Goal: Task Accomplishment & Management: Use online tool/utility

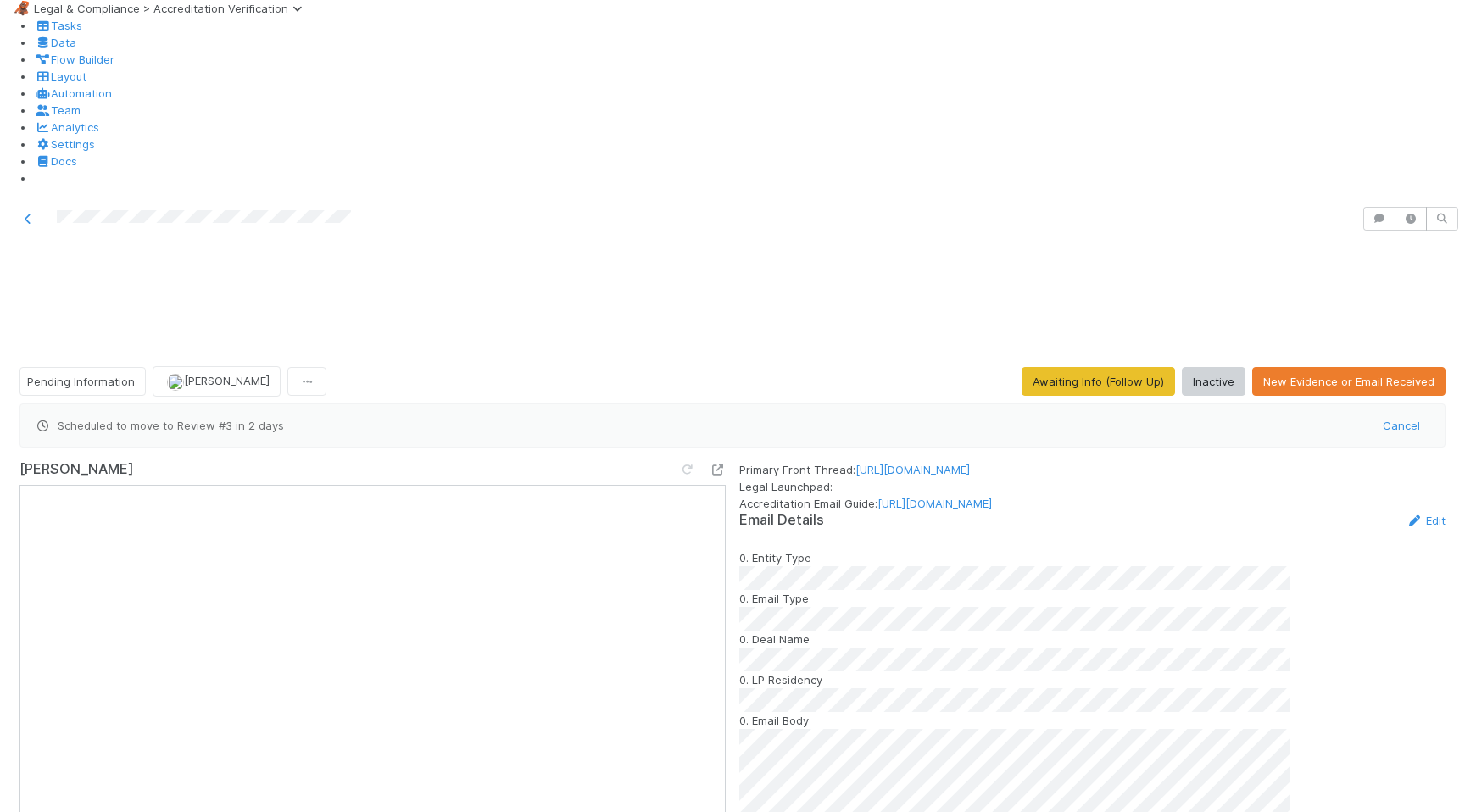
scroll to position [774, 0]
click at [253, 374] on span "Roselyn de Villa" at bounding box center [227, 380] width 85 height 14
click at [78, 374] on span "Pending Information" at bounding box center [81, 381] width 108 height 14
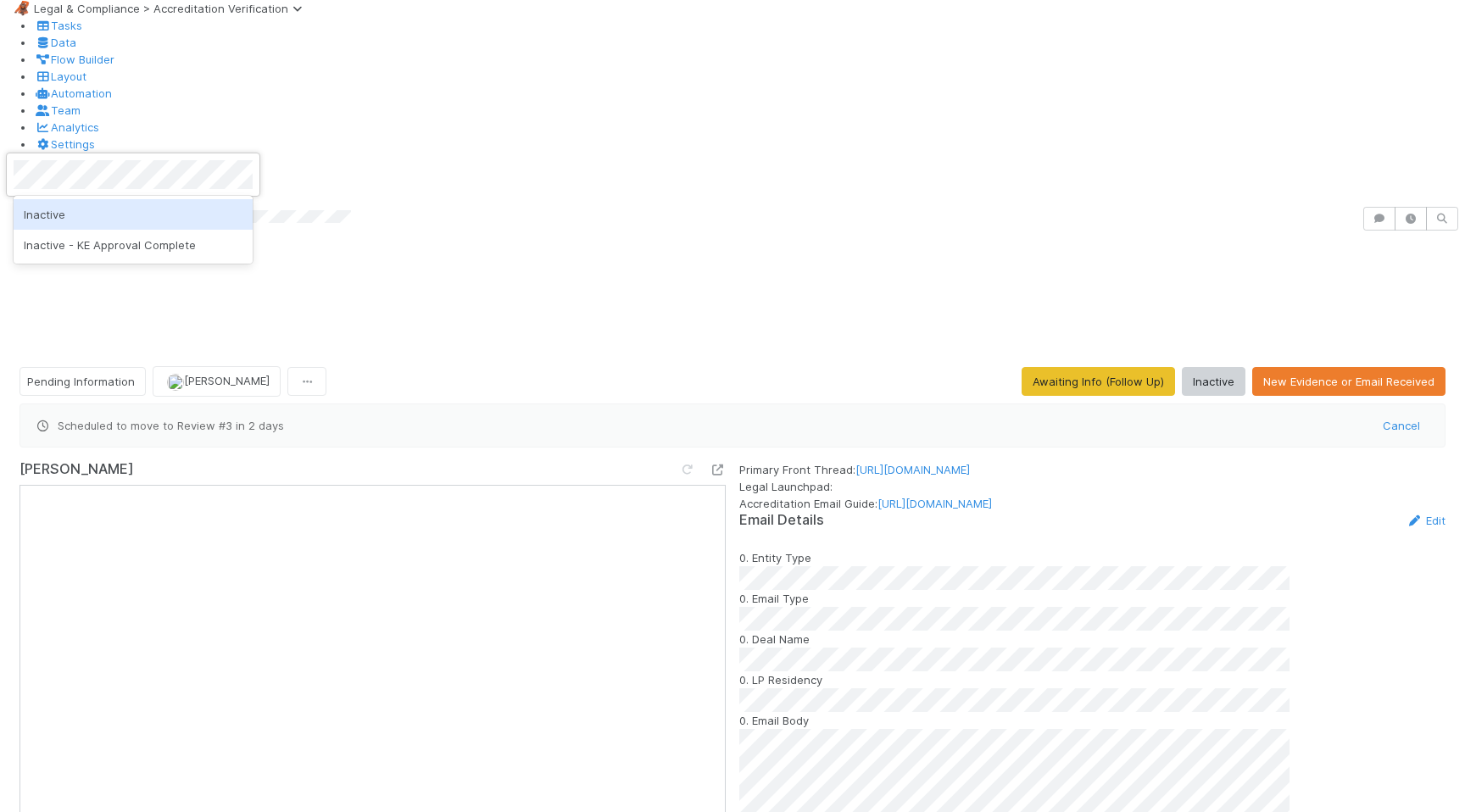
click at [65, 213] on span "Inactive" at bounding box center [44, 214] width 42 height 14
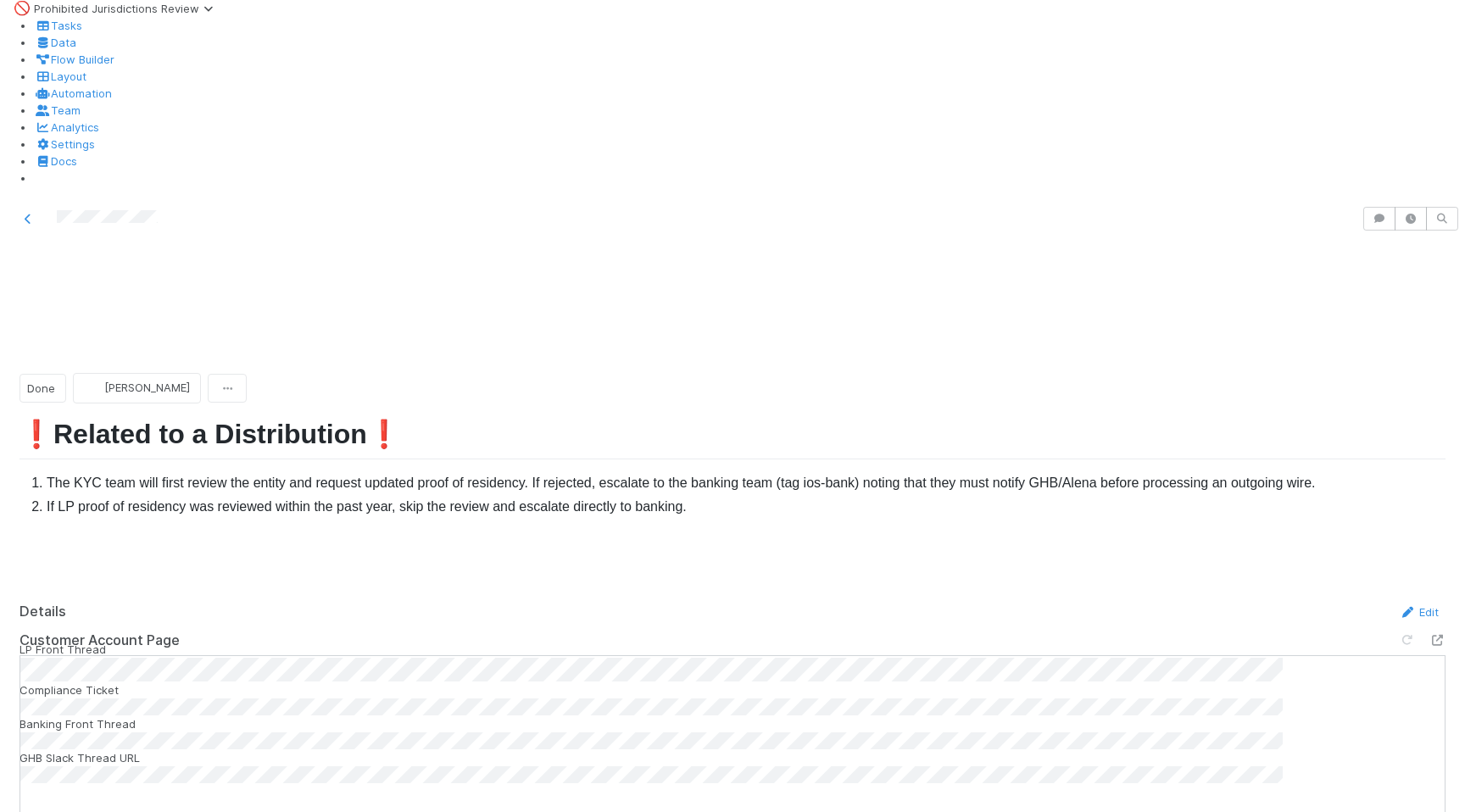
scroll to position [38, 0]
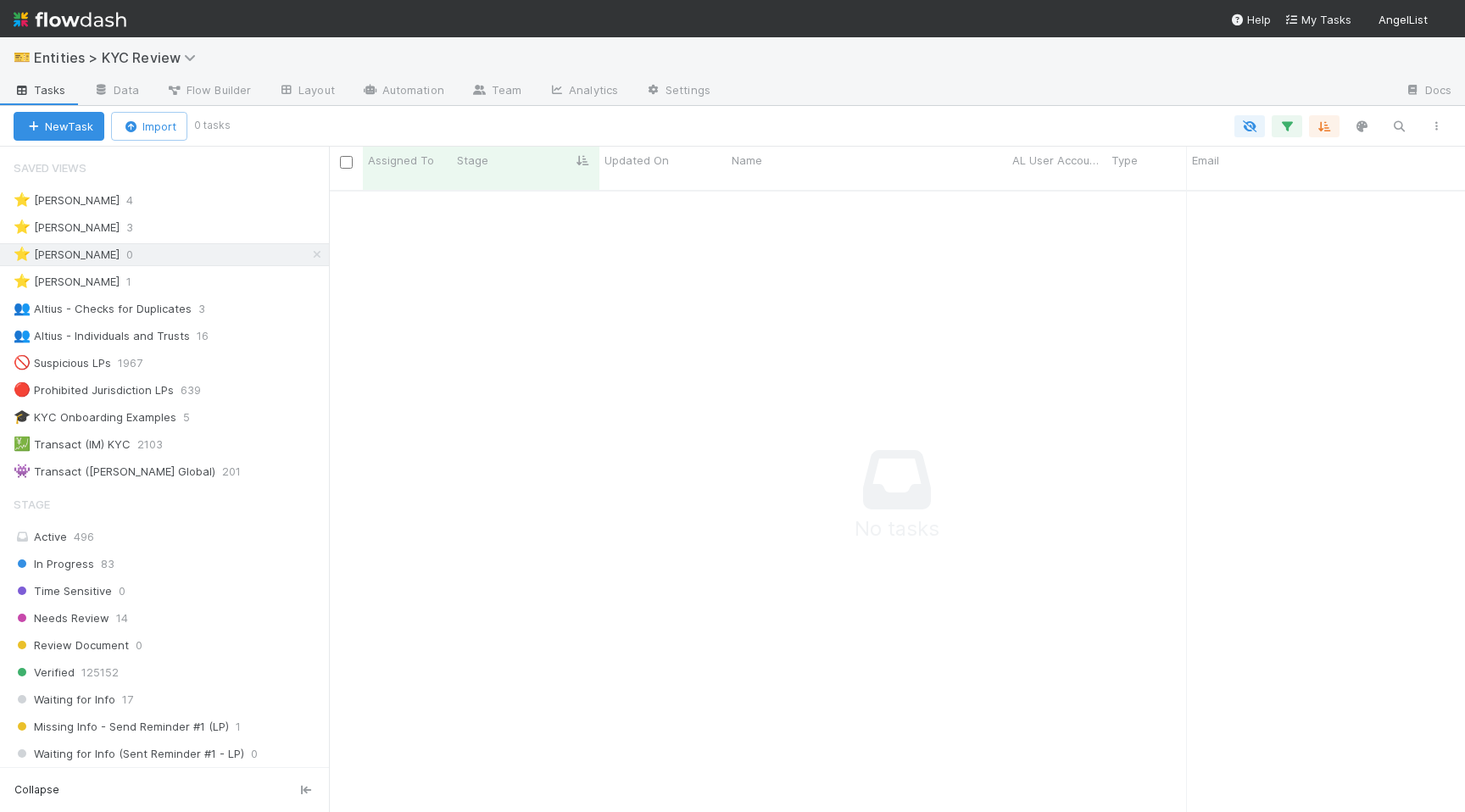
scroll to position [0, 1]
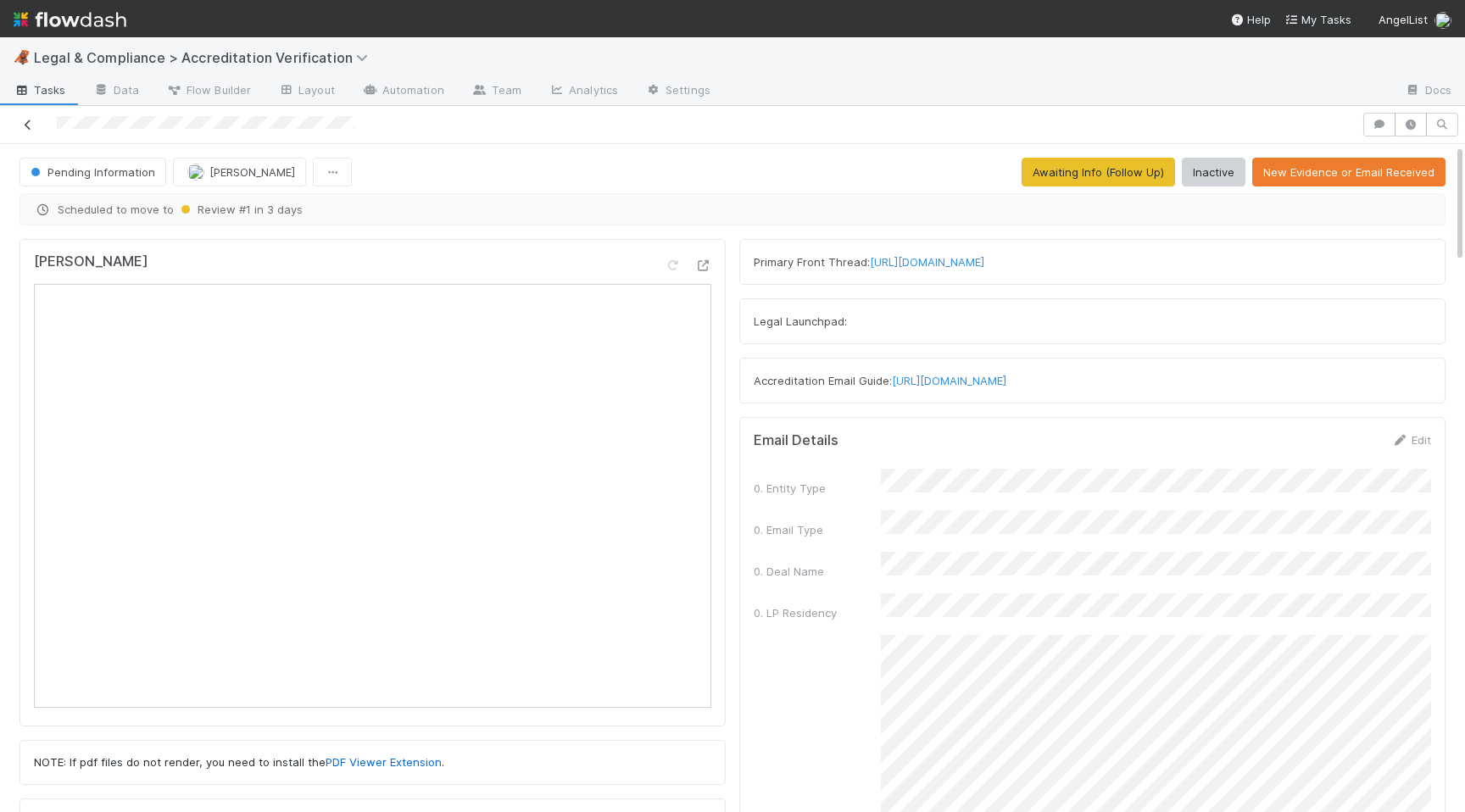
click at [30, 119] on icon at bounding box center [27, 124] width 16 height 11
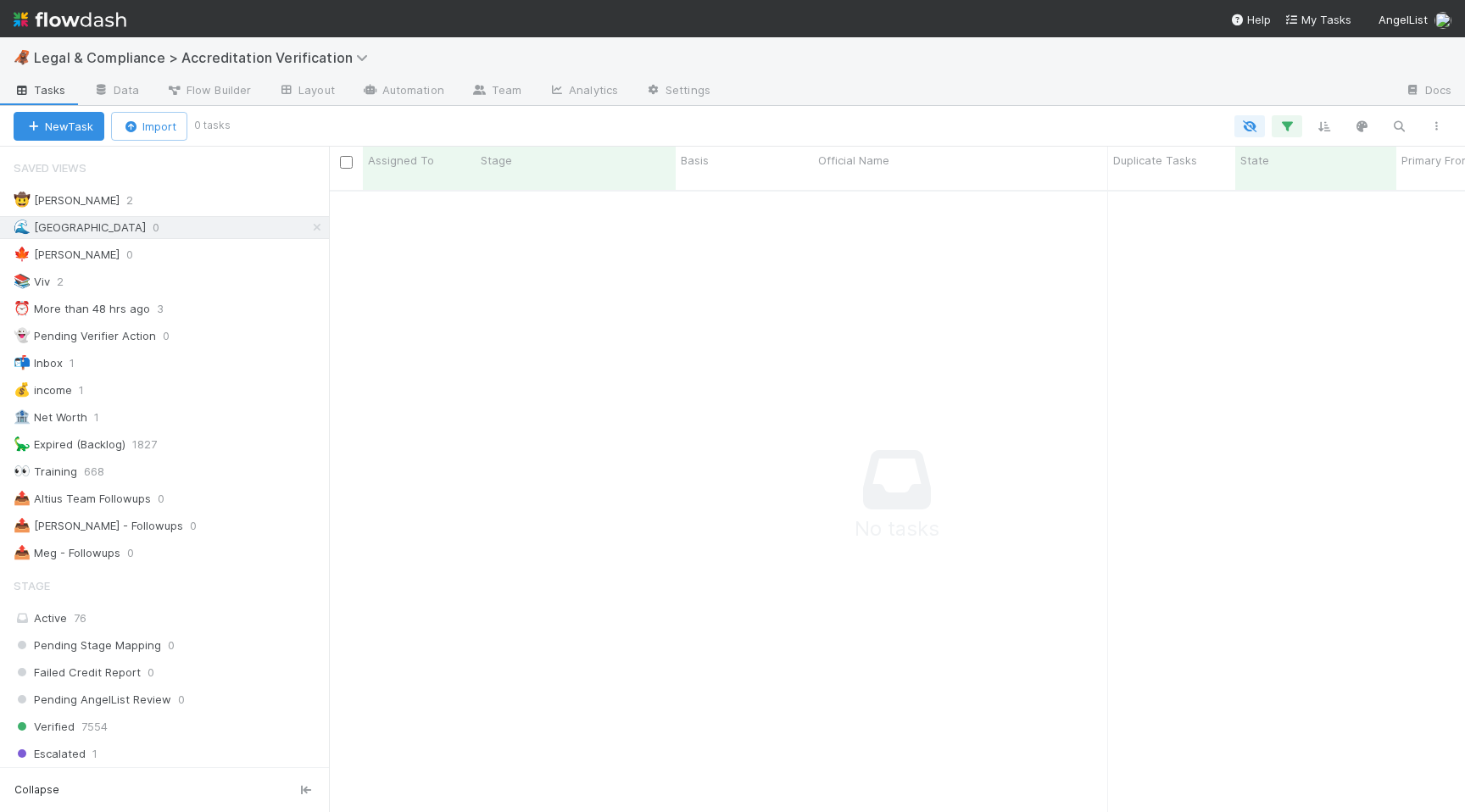
scroll to position [634, 1136]
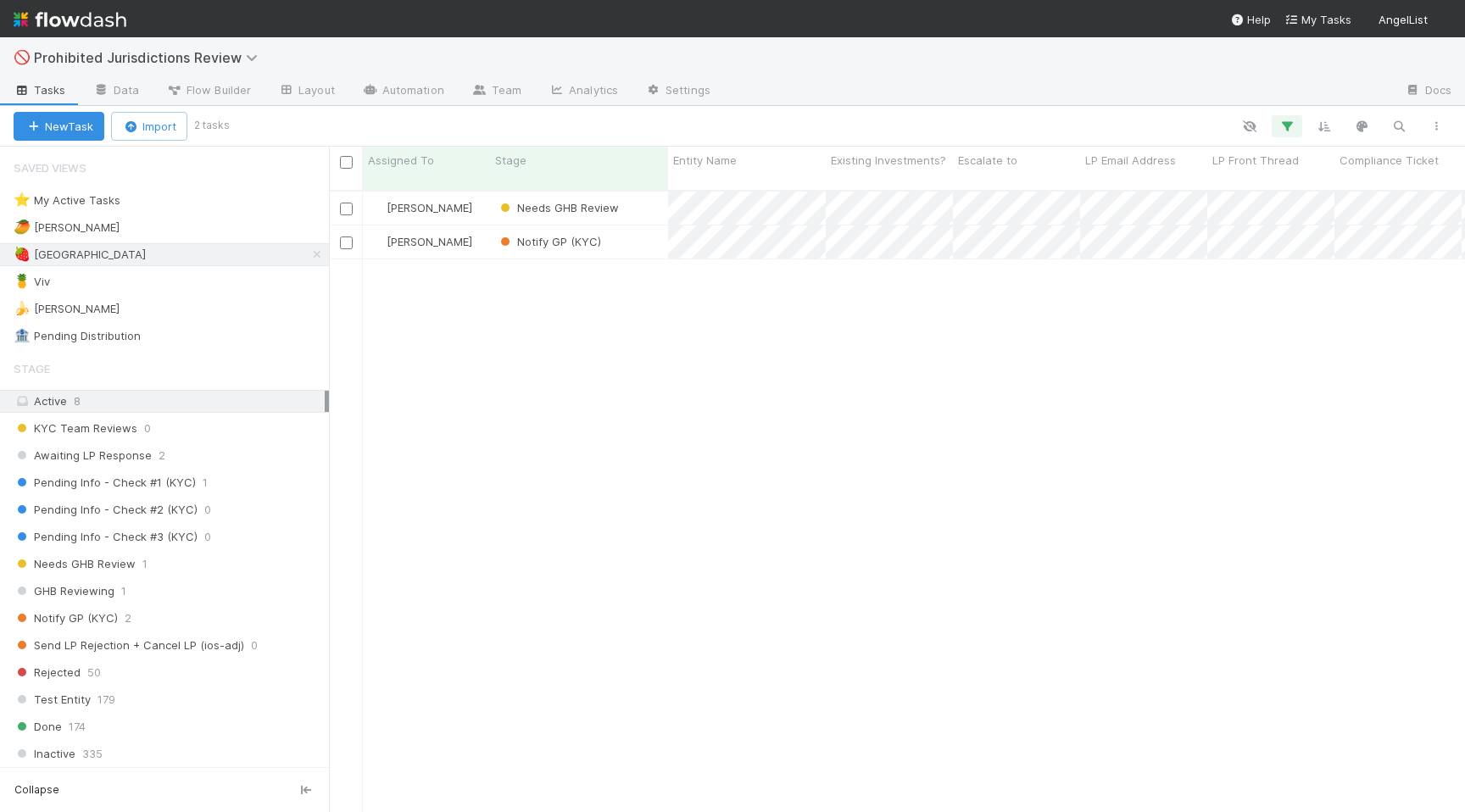
scroll to position [0, 1]
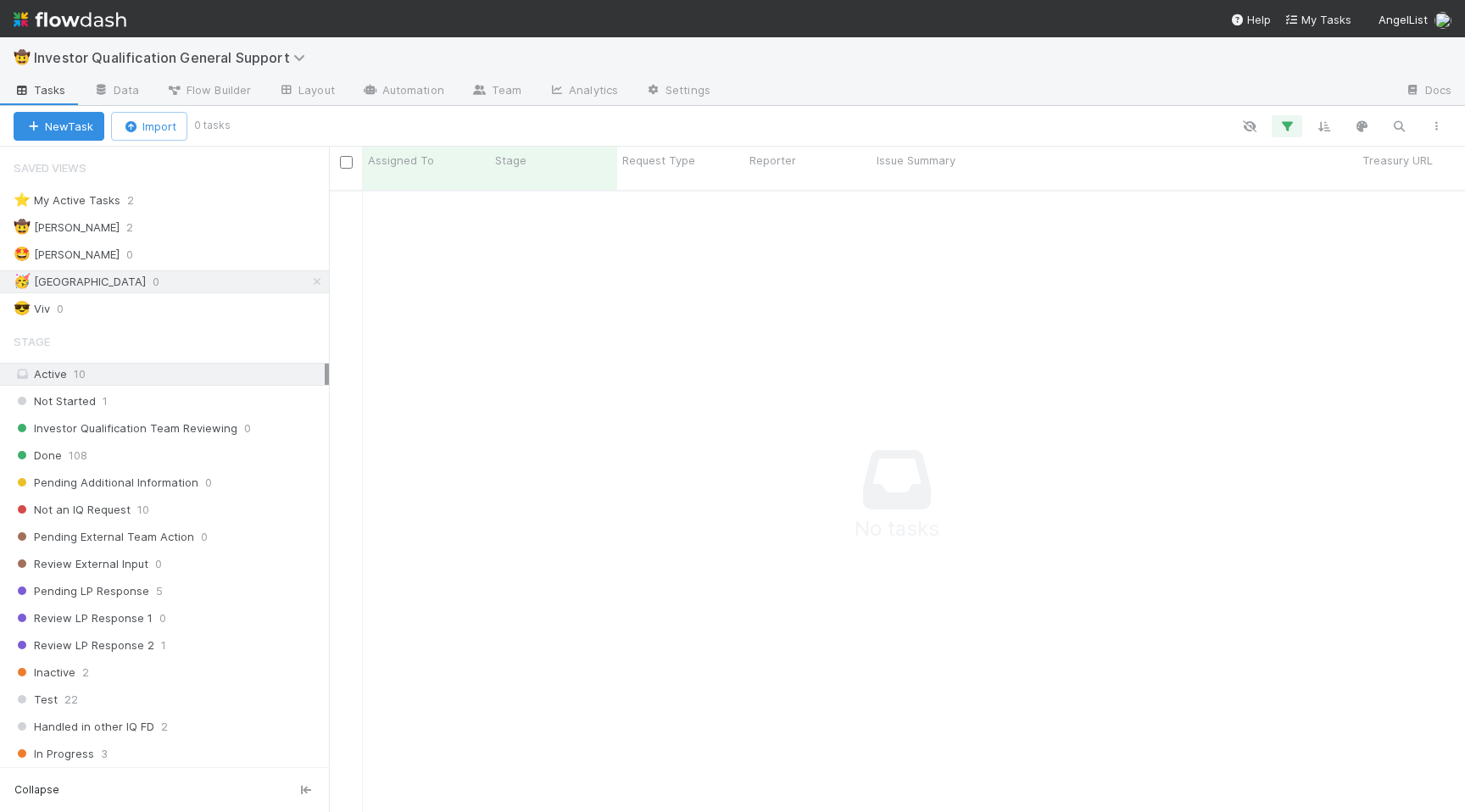
scroll to position [634, 1136]
click at [193, 229] on div "🤠 Haley 2" at bounding box center [171, 228] width 315 height 21
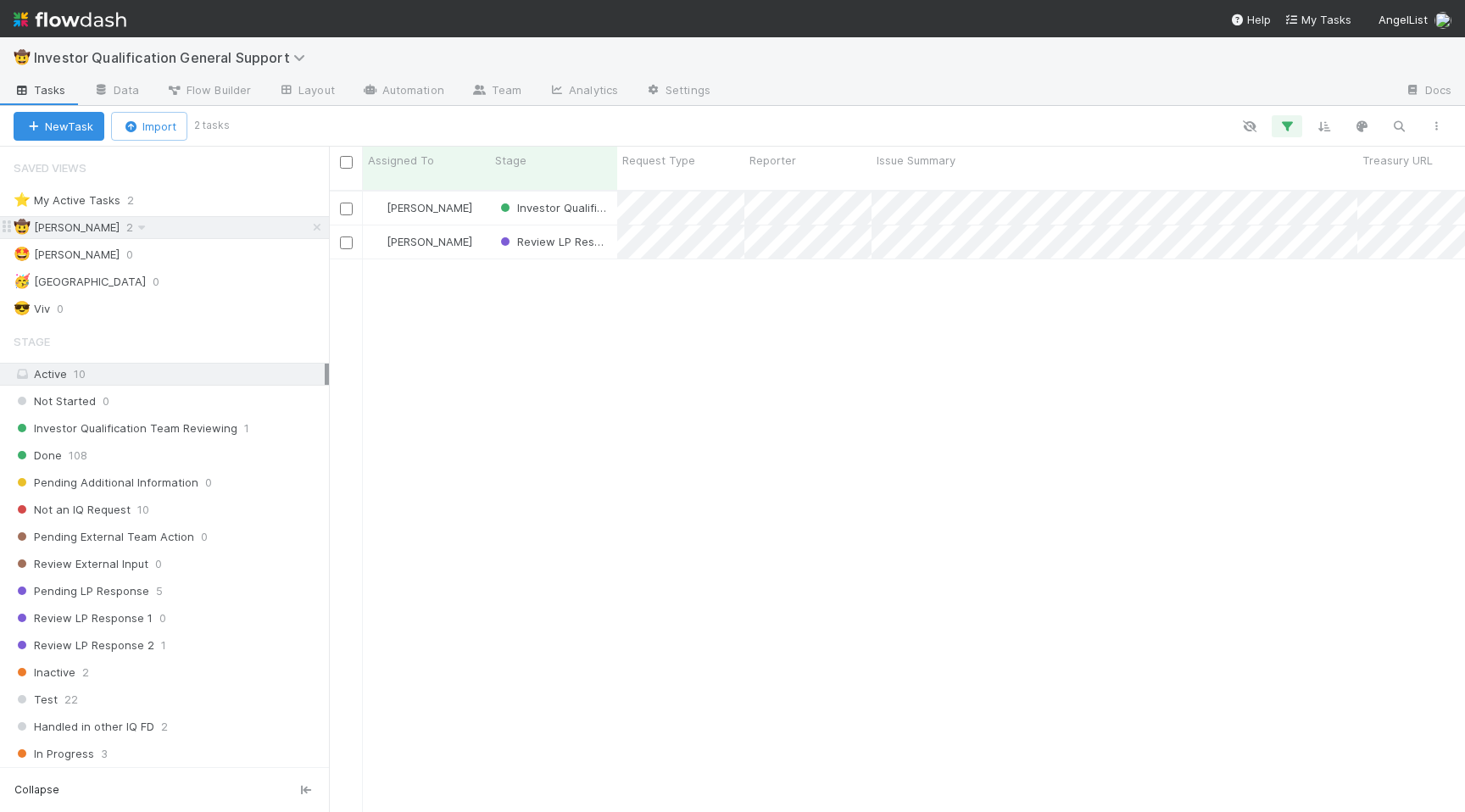
scroll to position [634, 1136]
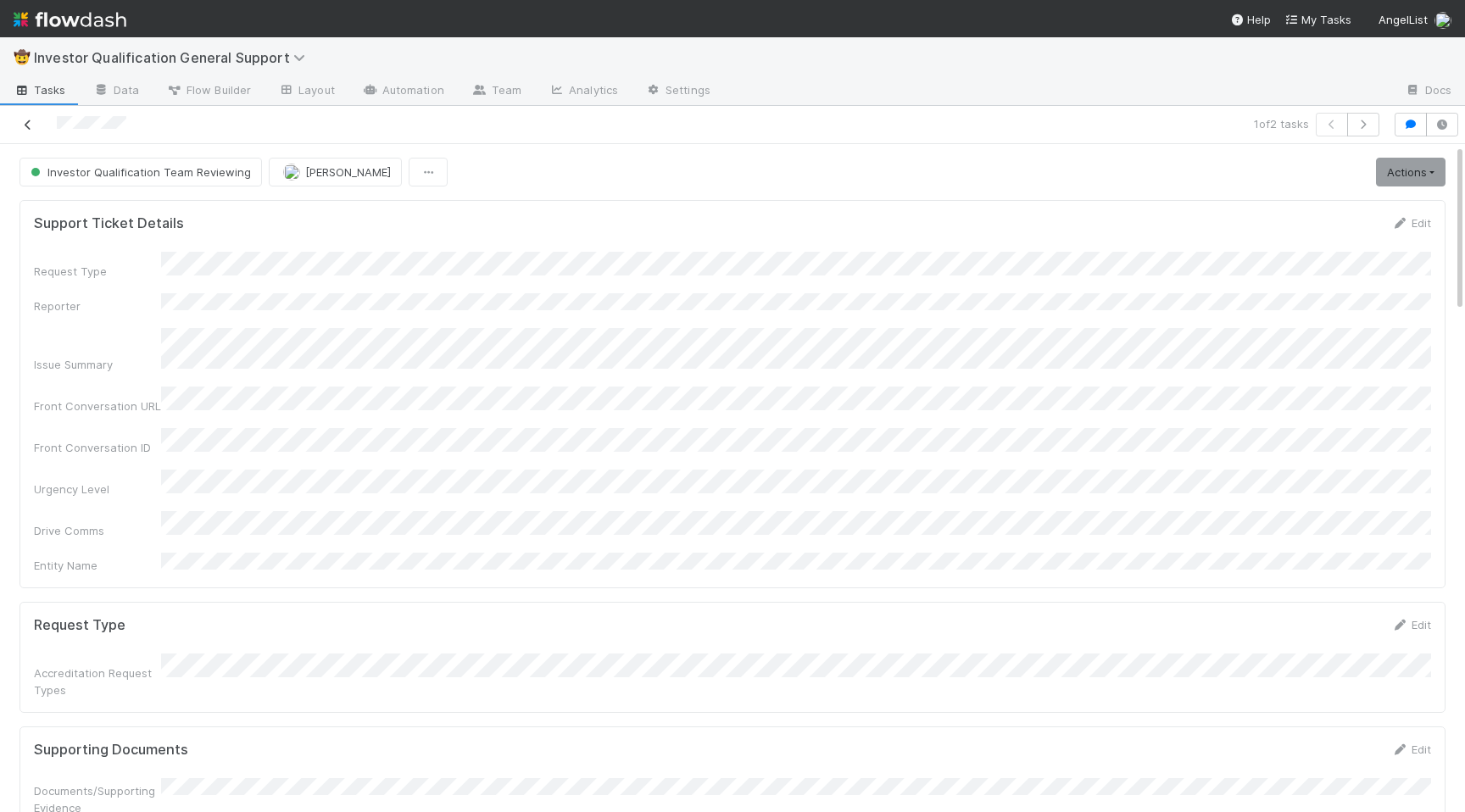
click at [29, 125] on icon at bounding box center [27, 124] width 16 height 11
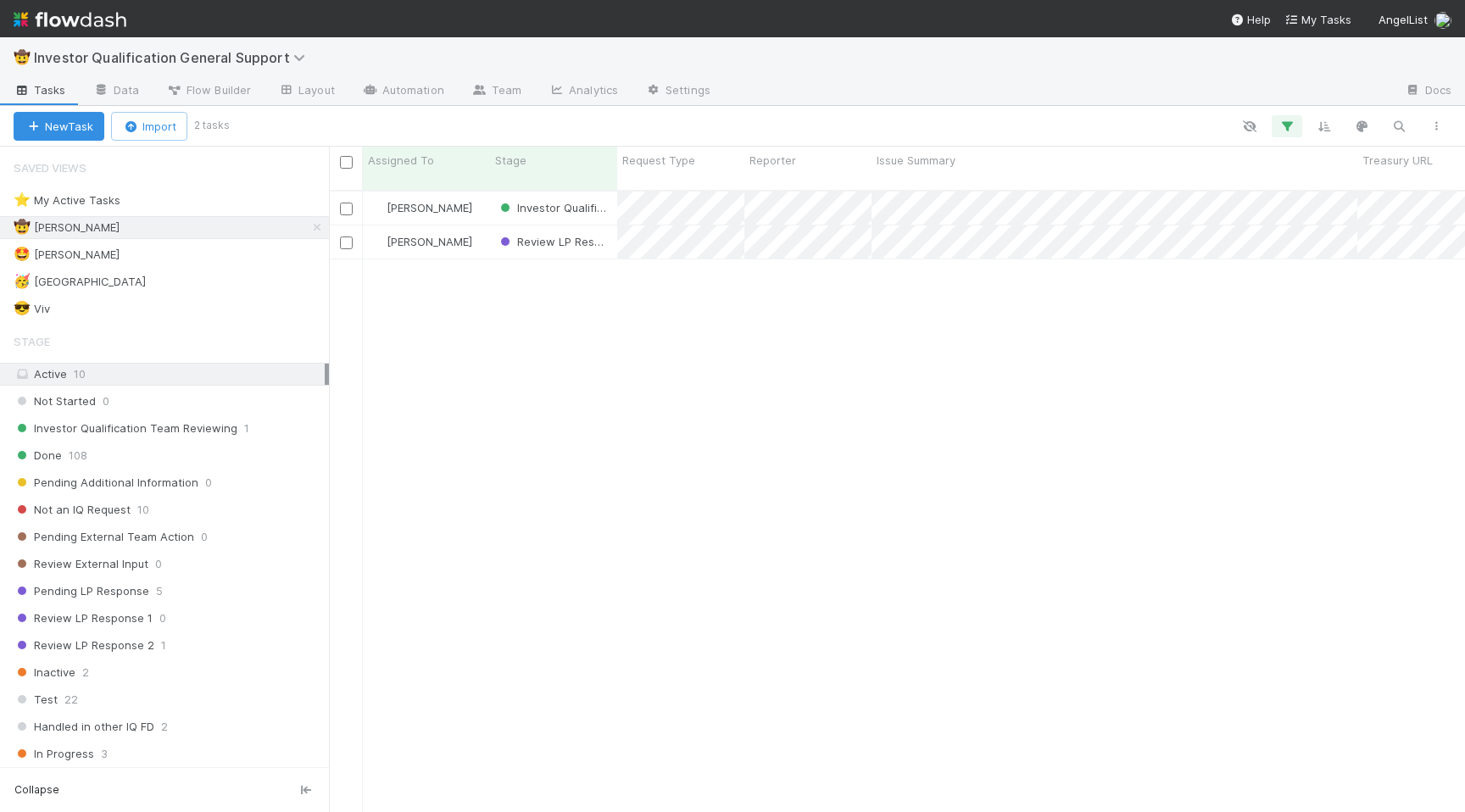
scroll to position [634, 1136]
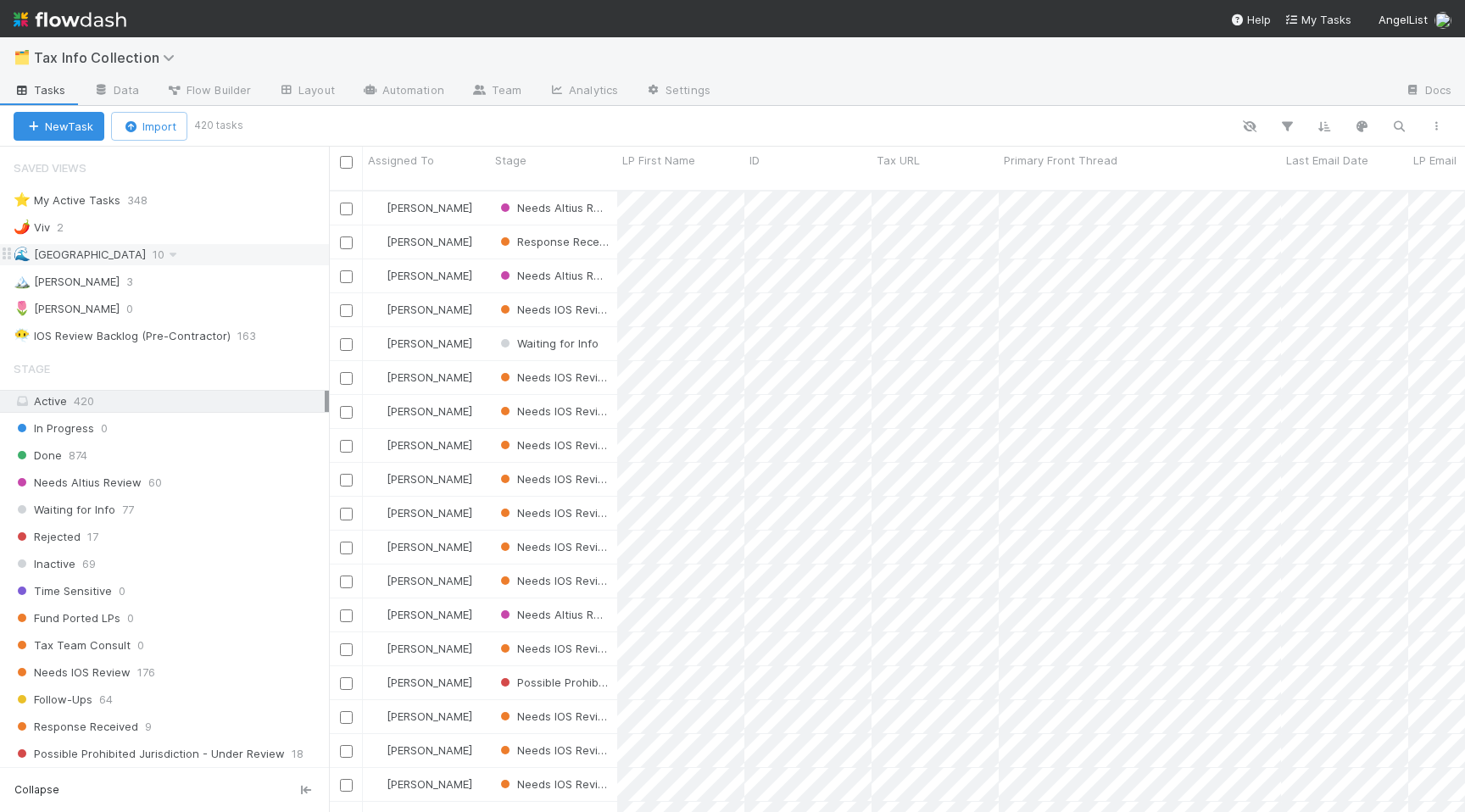
scroll to position [634, 1136]
click at [204, 250] on div "🌊 Madison 10" at bounding box center [171, 255] width 315 height 21
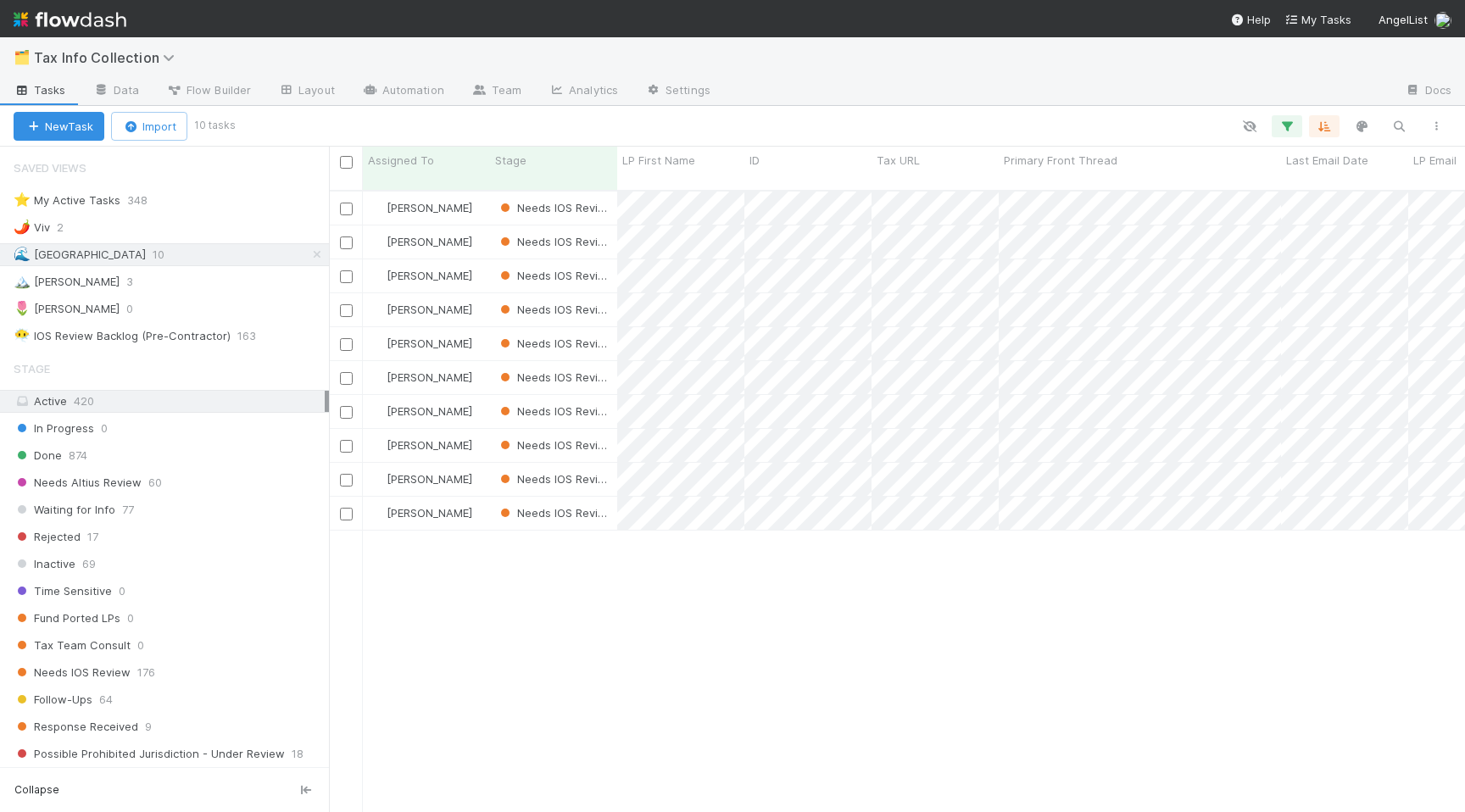
scroll to position [634, 1136]
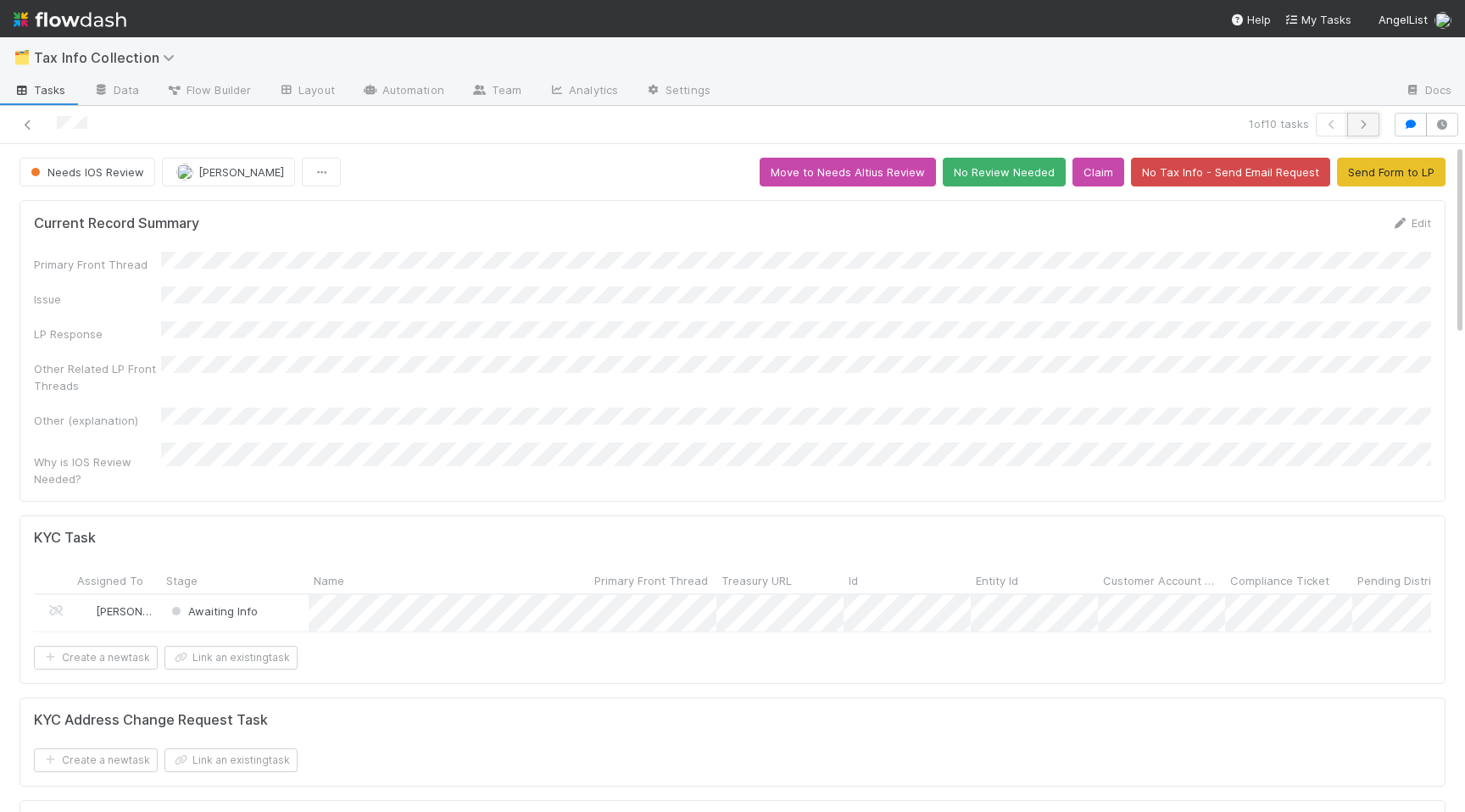
click at [1360, 127] on icon "button" at bounding box center [1362, 124] width 16 height 10
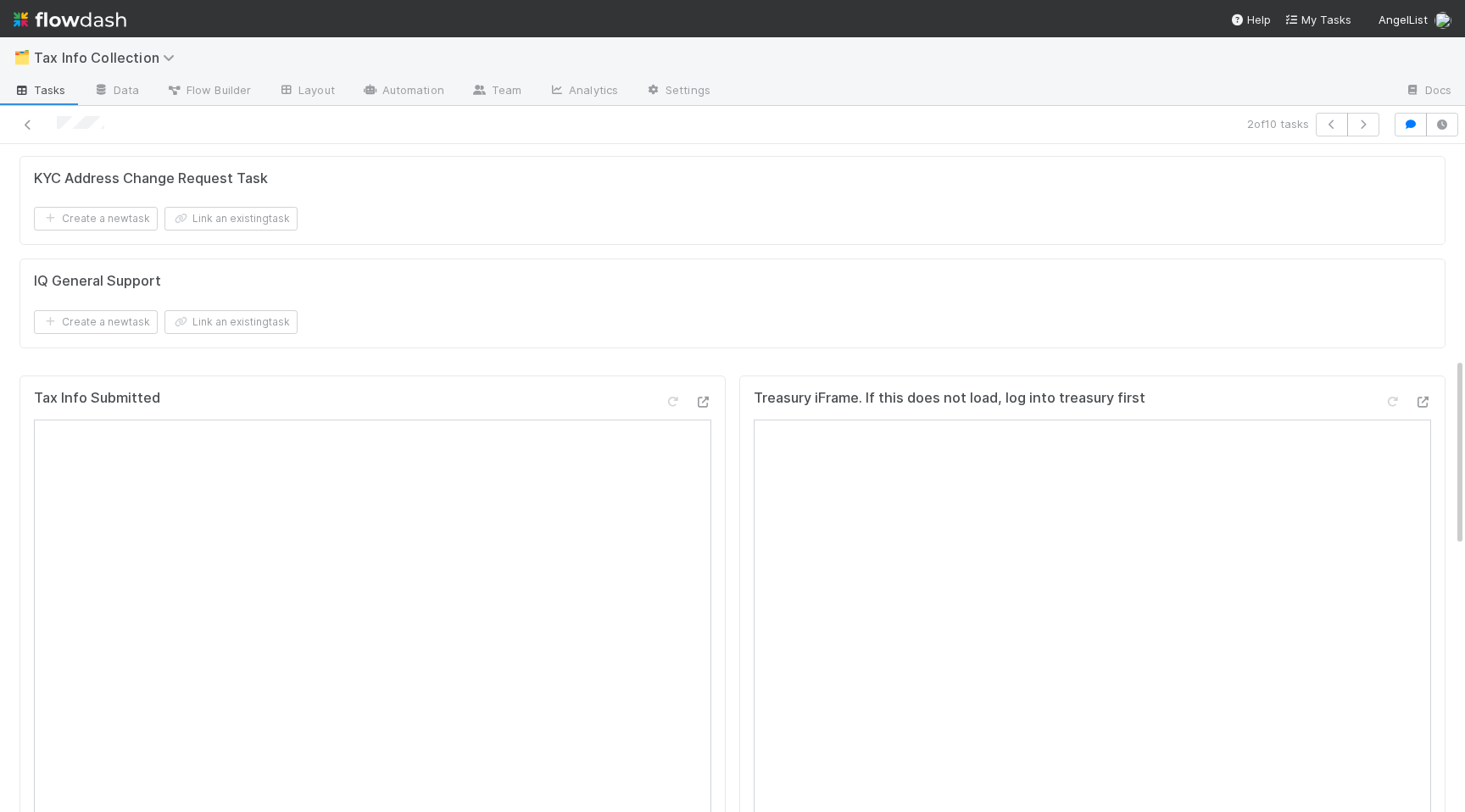
scroll to position [478, 0]
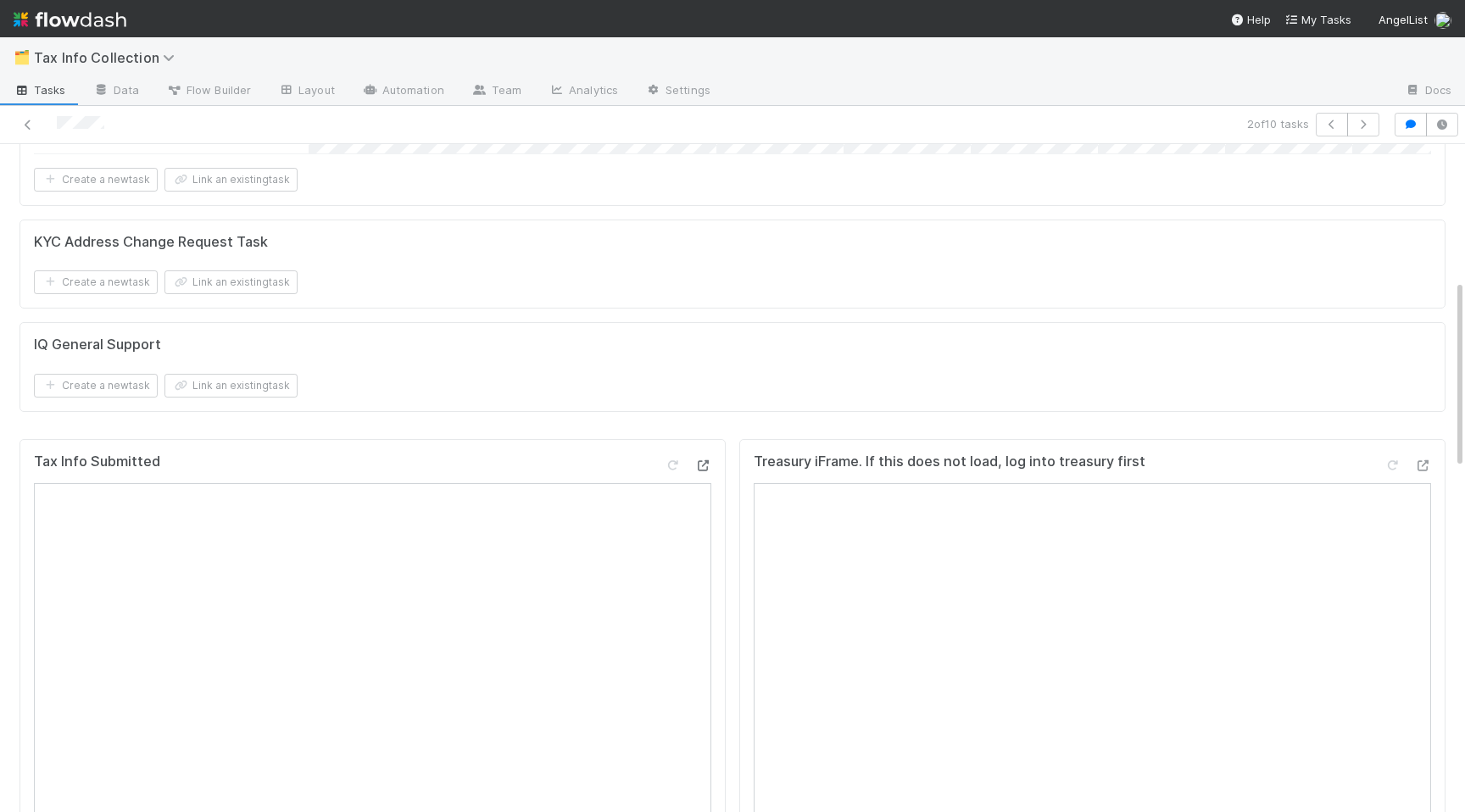
click at [695, 460] on icon at bounding box center [702, 465] width 16 height 11
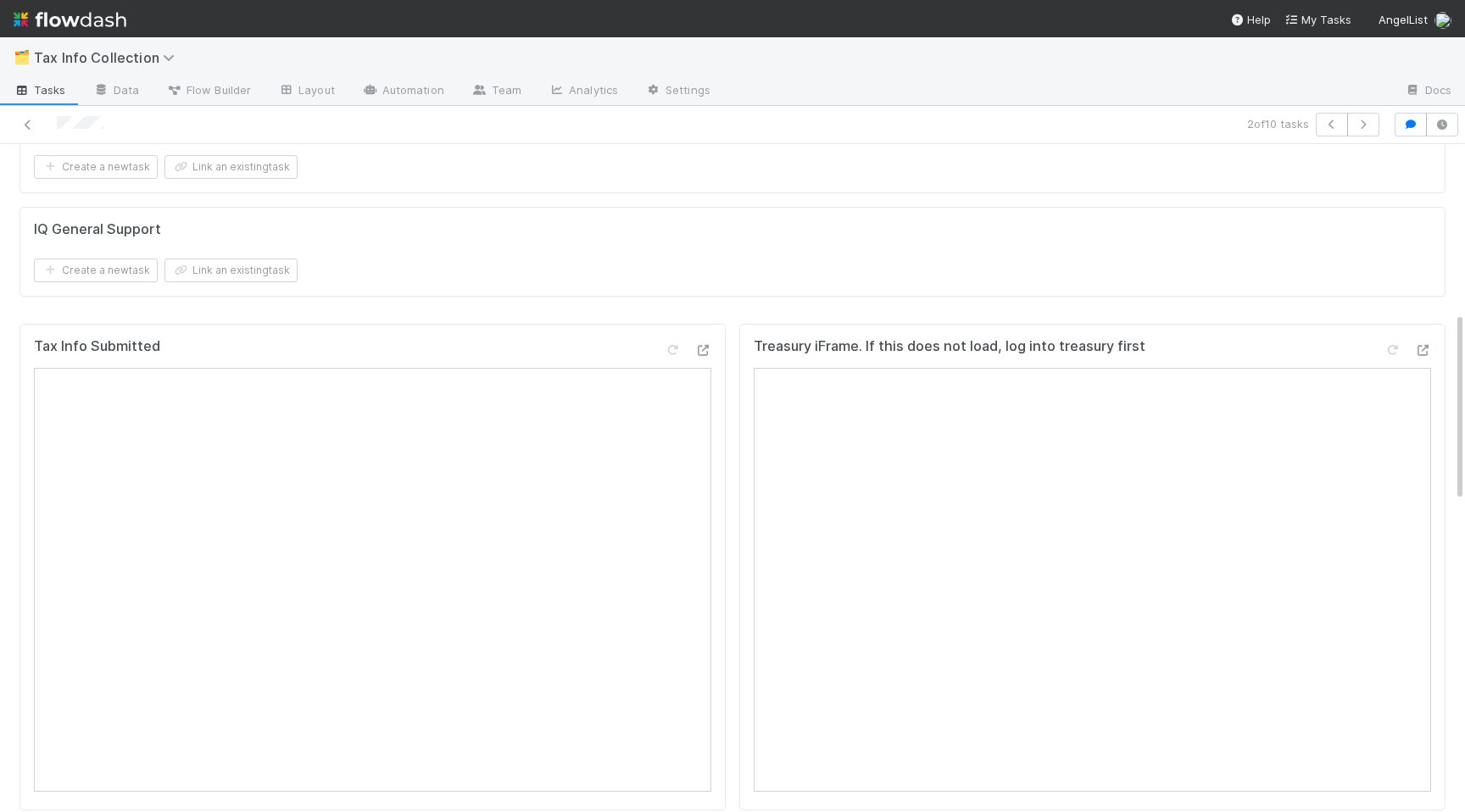
scroll to position [0, 0]
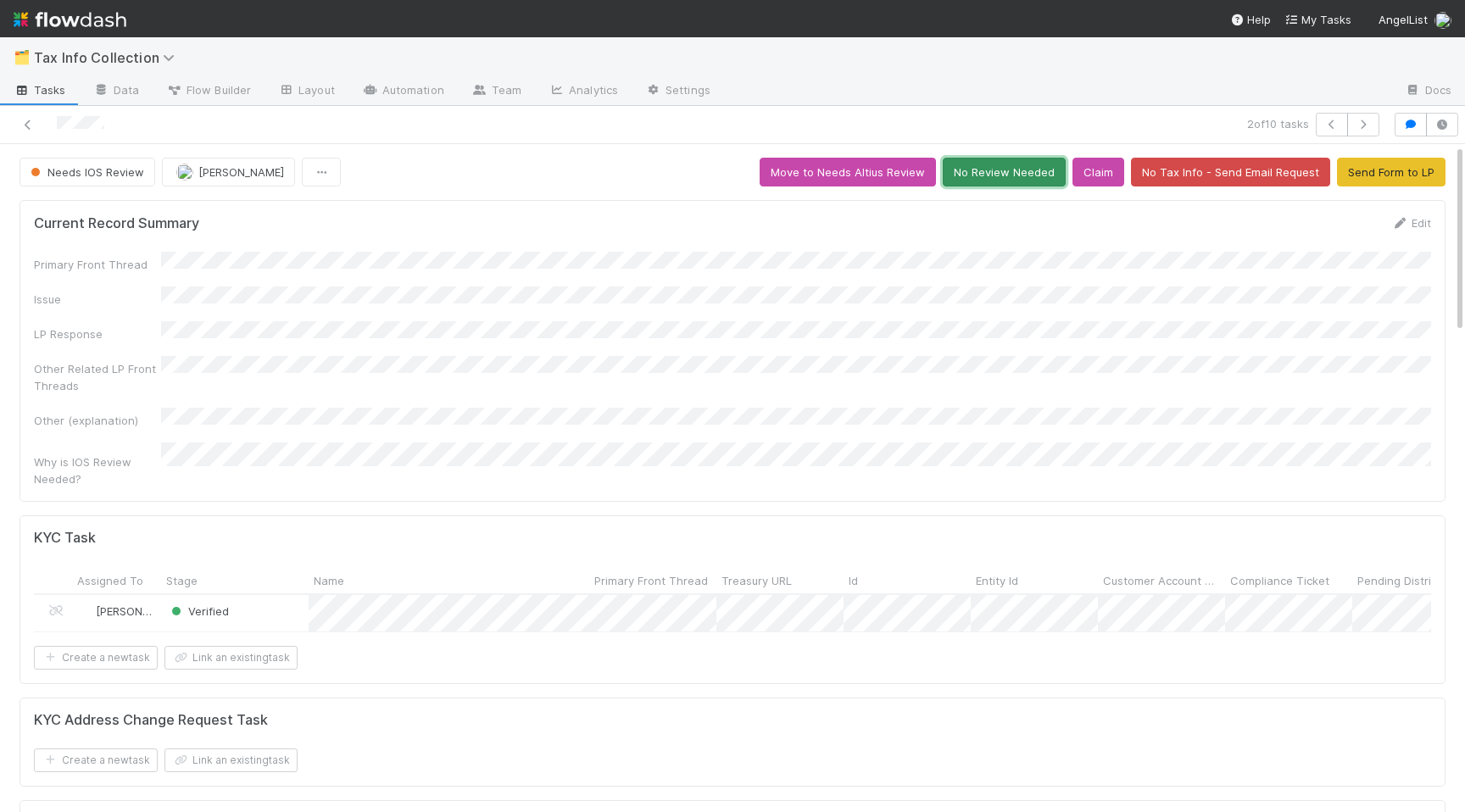
click at [1005, 168] on button "No Review Needed" at bounding box center [1004, 173] width 123 height 29
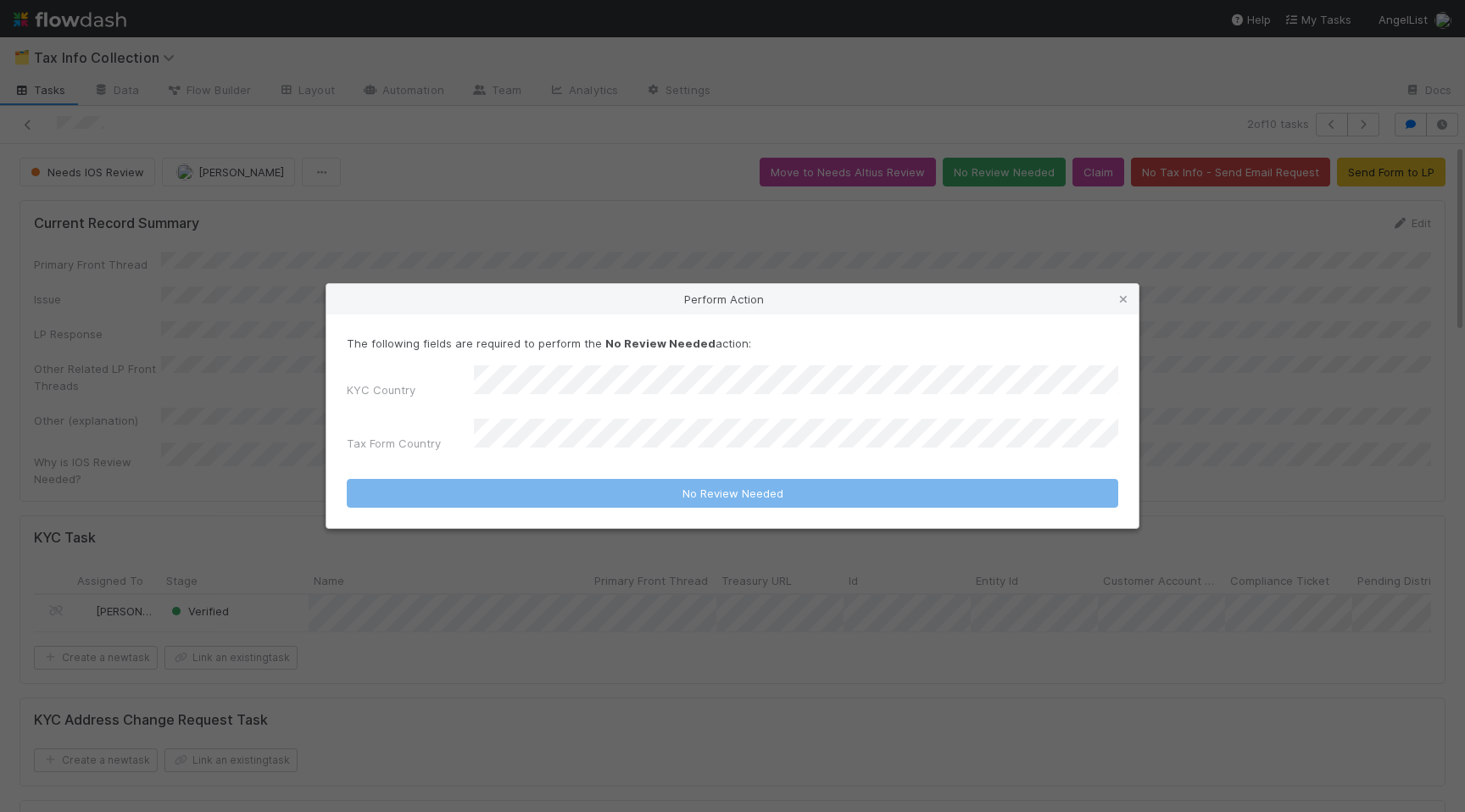
click at [567, 447] on div "Tax Form Country" at bounding box center [732, 438] width 771 height 40
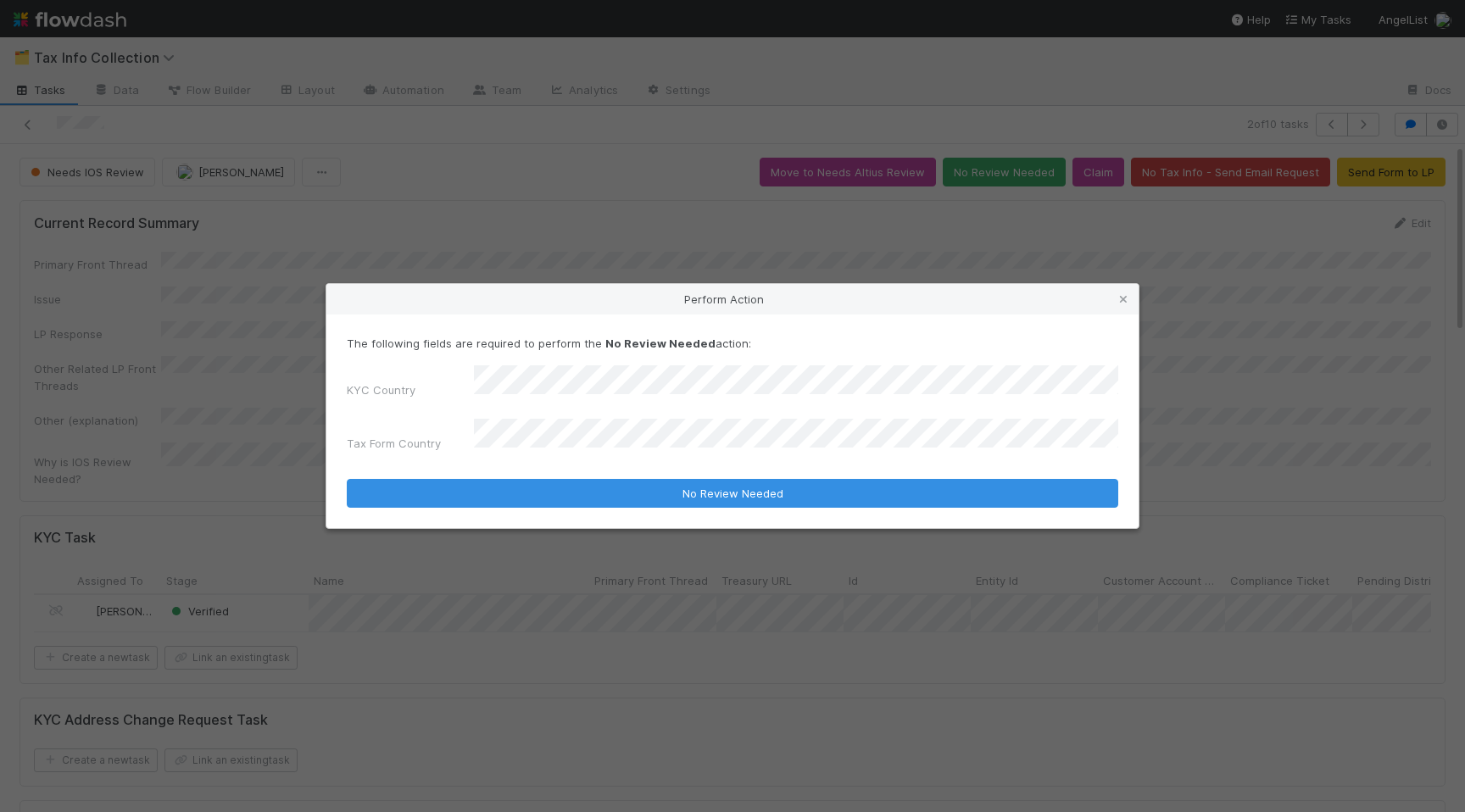
click at [346, 479] on button "No Review Needed" at bounding box center [732, 494] width 771 height 29
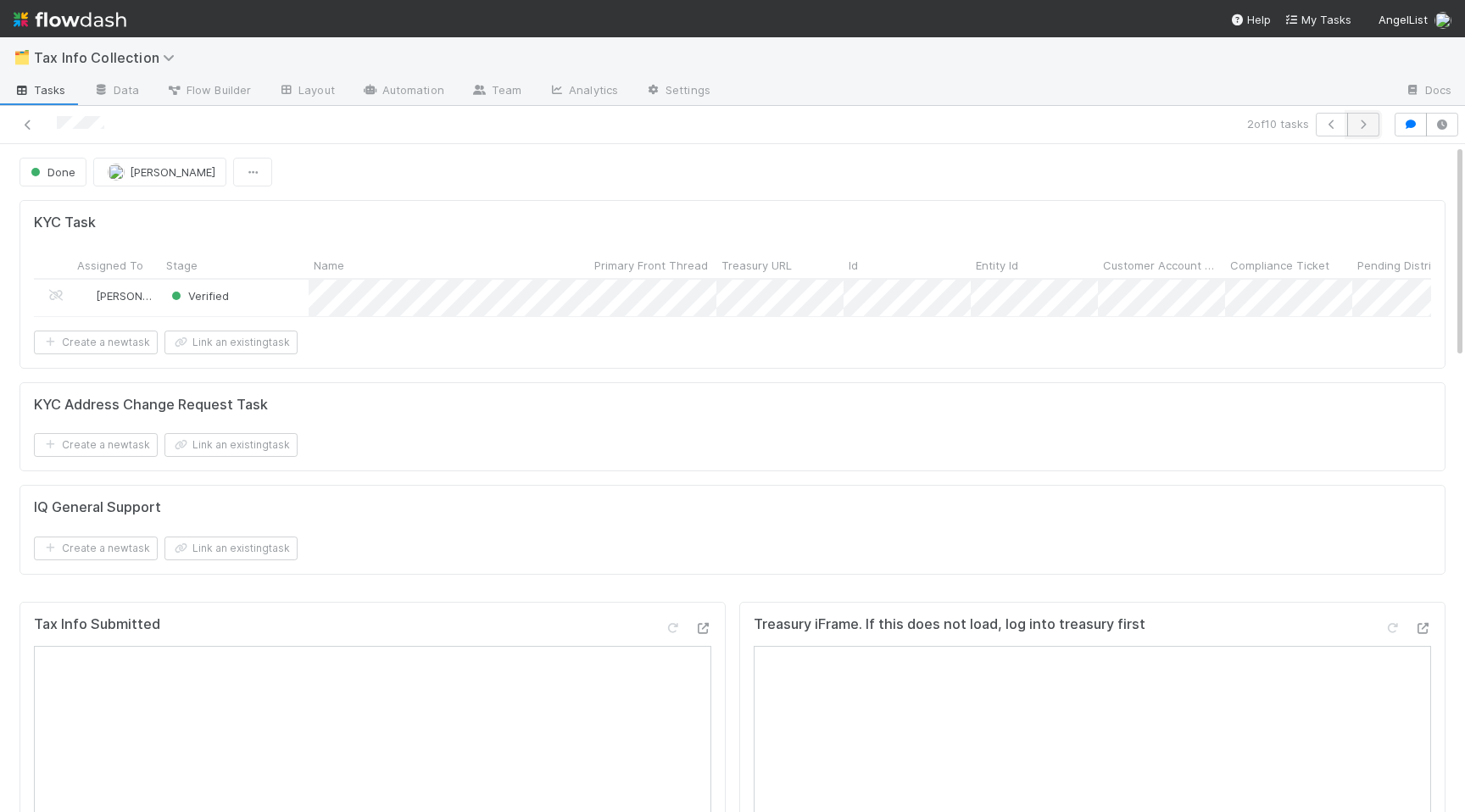
click at [1363, 124] on icon "button" at bounding box center [1362, 124] width 16 height 10
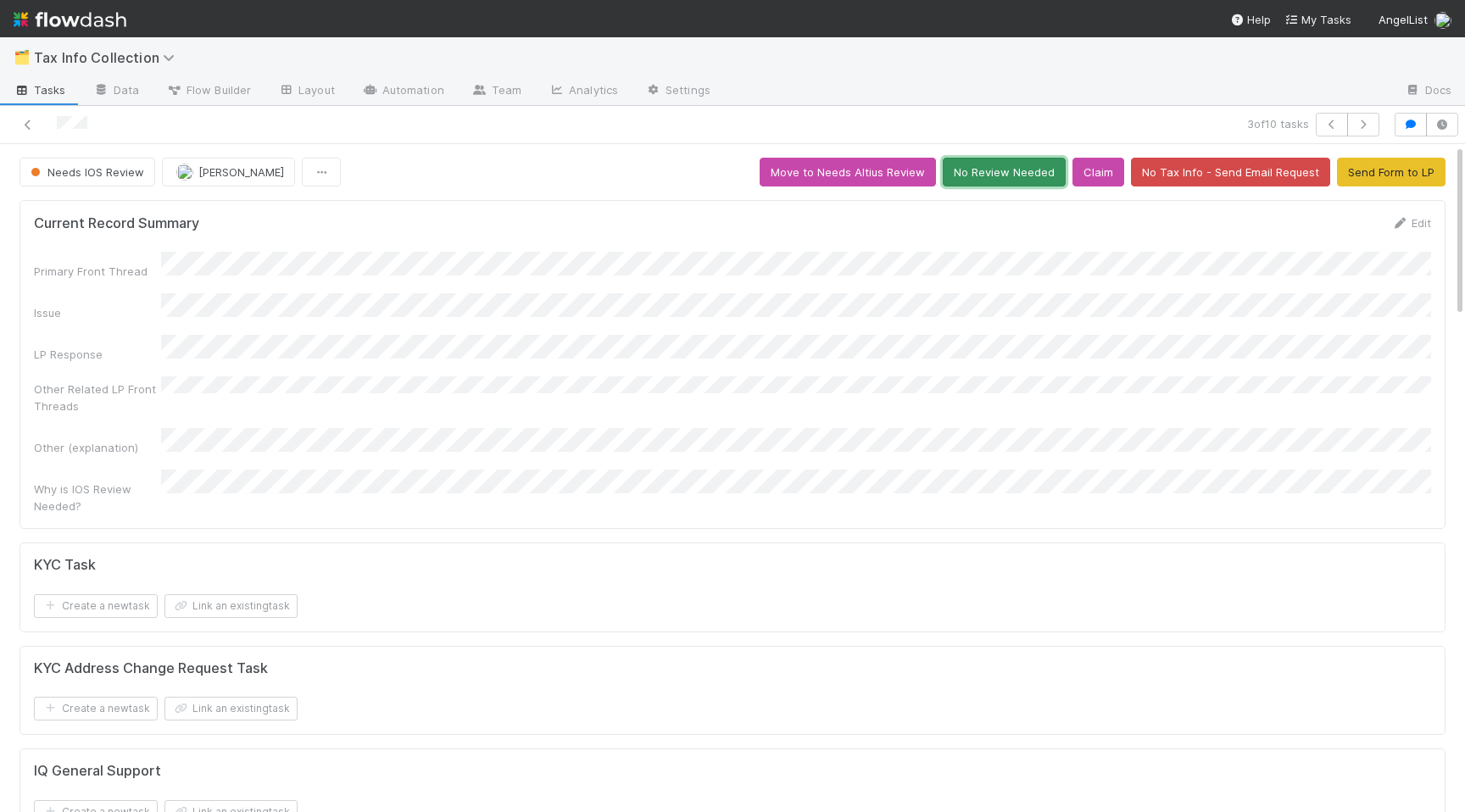
click at [1030, 158] on button "No Review Needed" at bounding box center [1004, 173] width 123 height 29
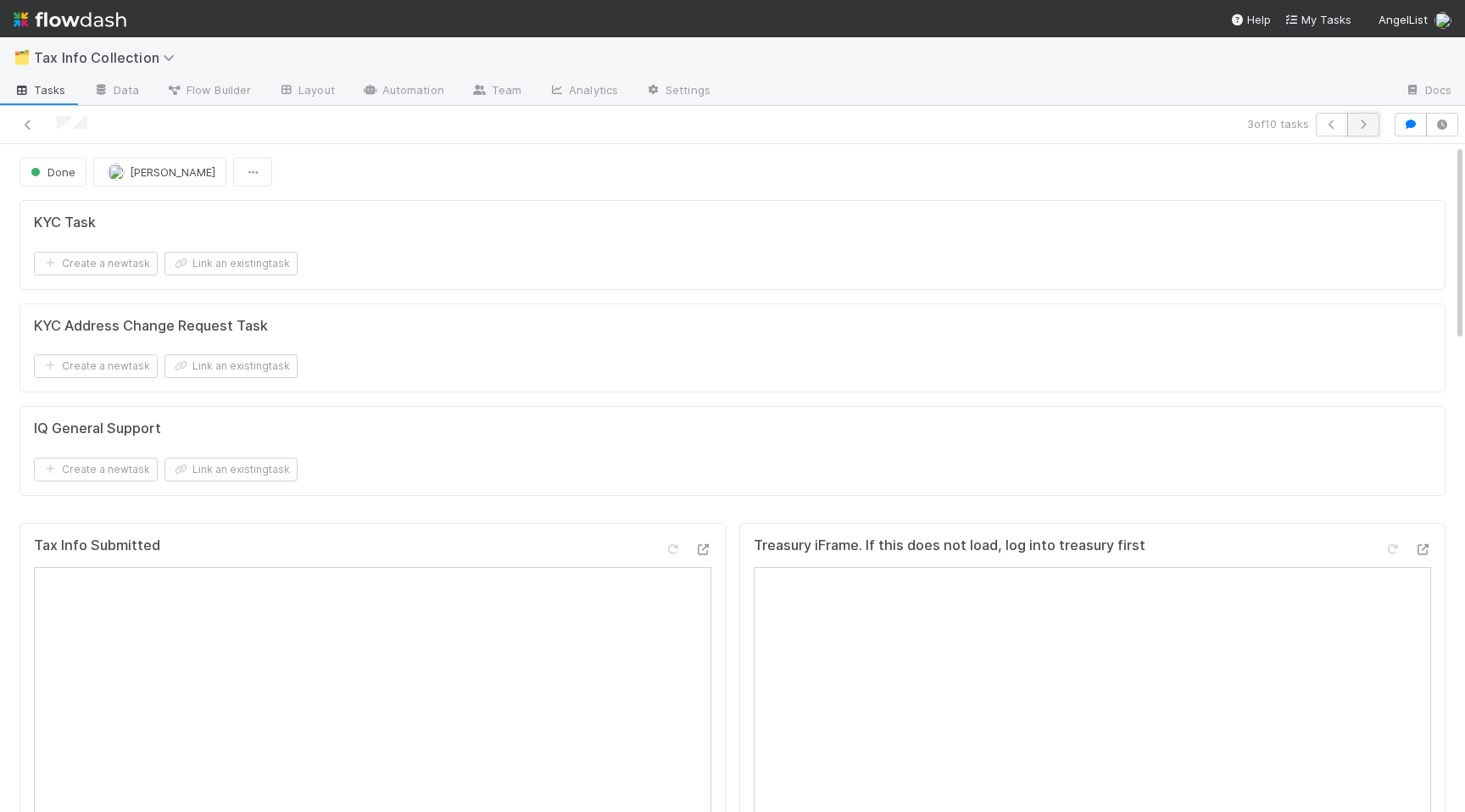
click at [1365, 120] on icon "button" at bounding box center [1362, 124] width 16 height 10
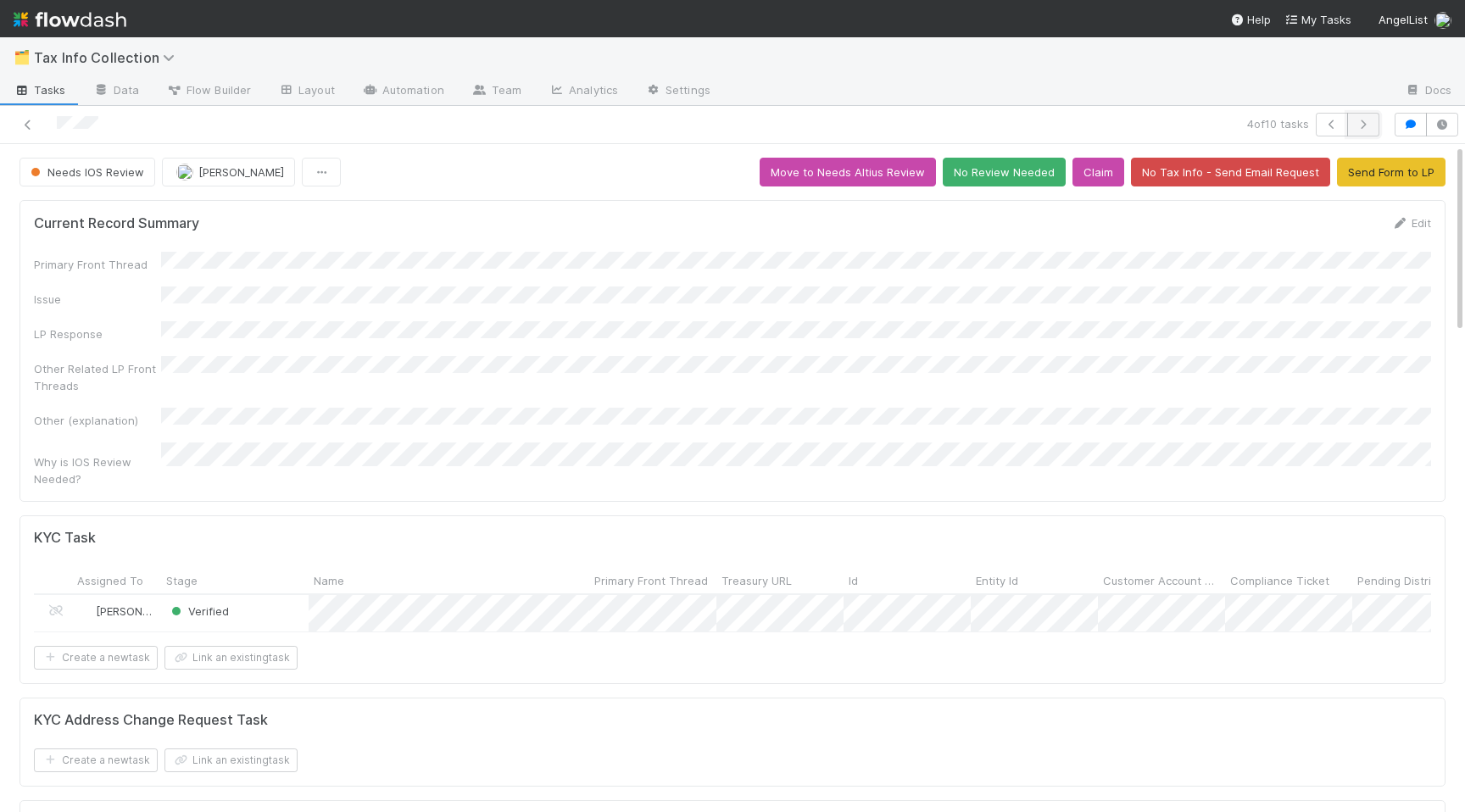
click at [1366, 119] on icon "button" at bounding box center [1362, 124] width 16 height 10
click at [1352, 128] on button "button" at bounding box center [1362, 124] width 32 height 23
click at [1015, 185] on button "No Review Needed" at bounding box center [1004, 173] width 123 height 29
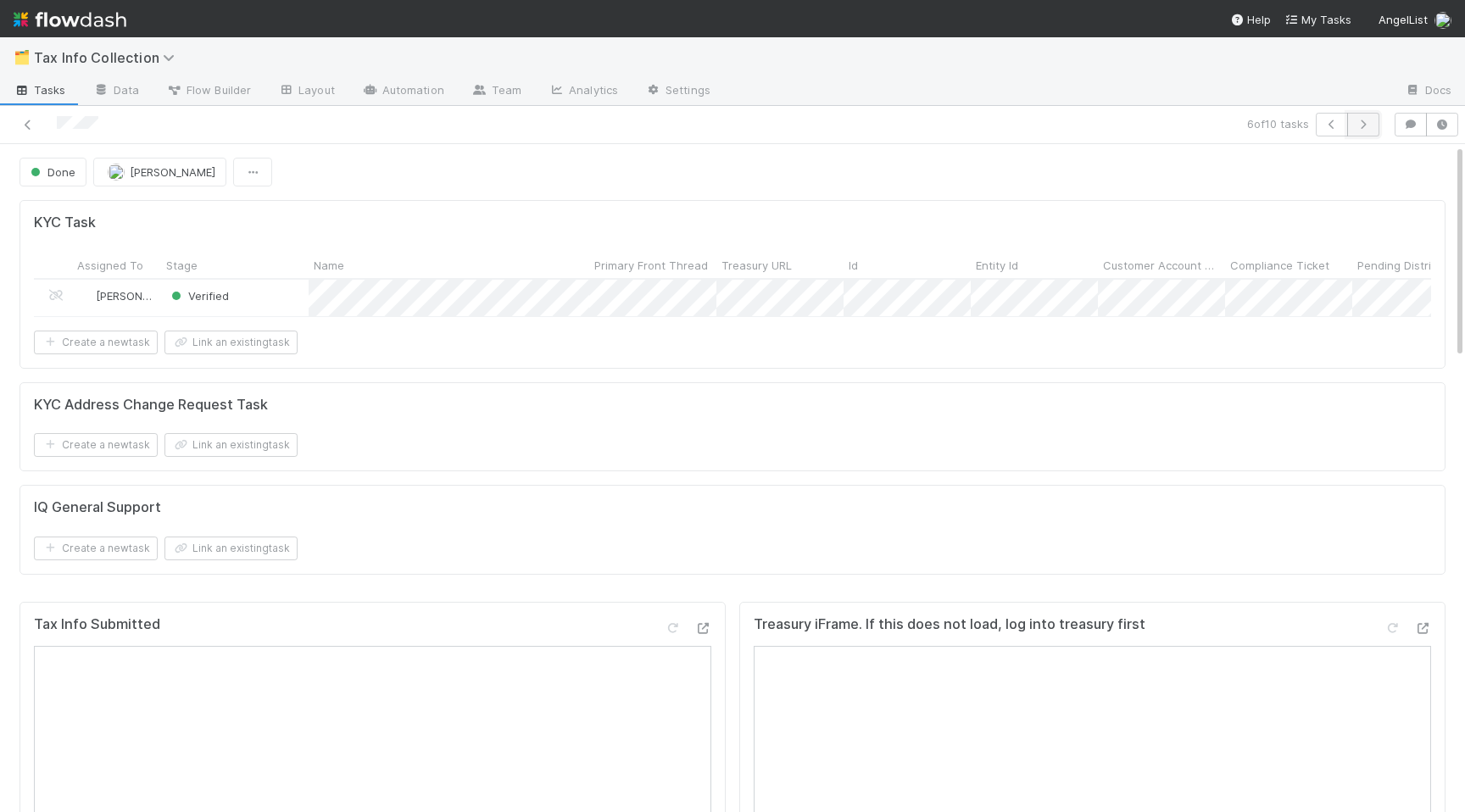
click at [1366, 131] on button "button" at bounding box center [1362, 124] width 32 height 23
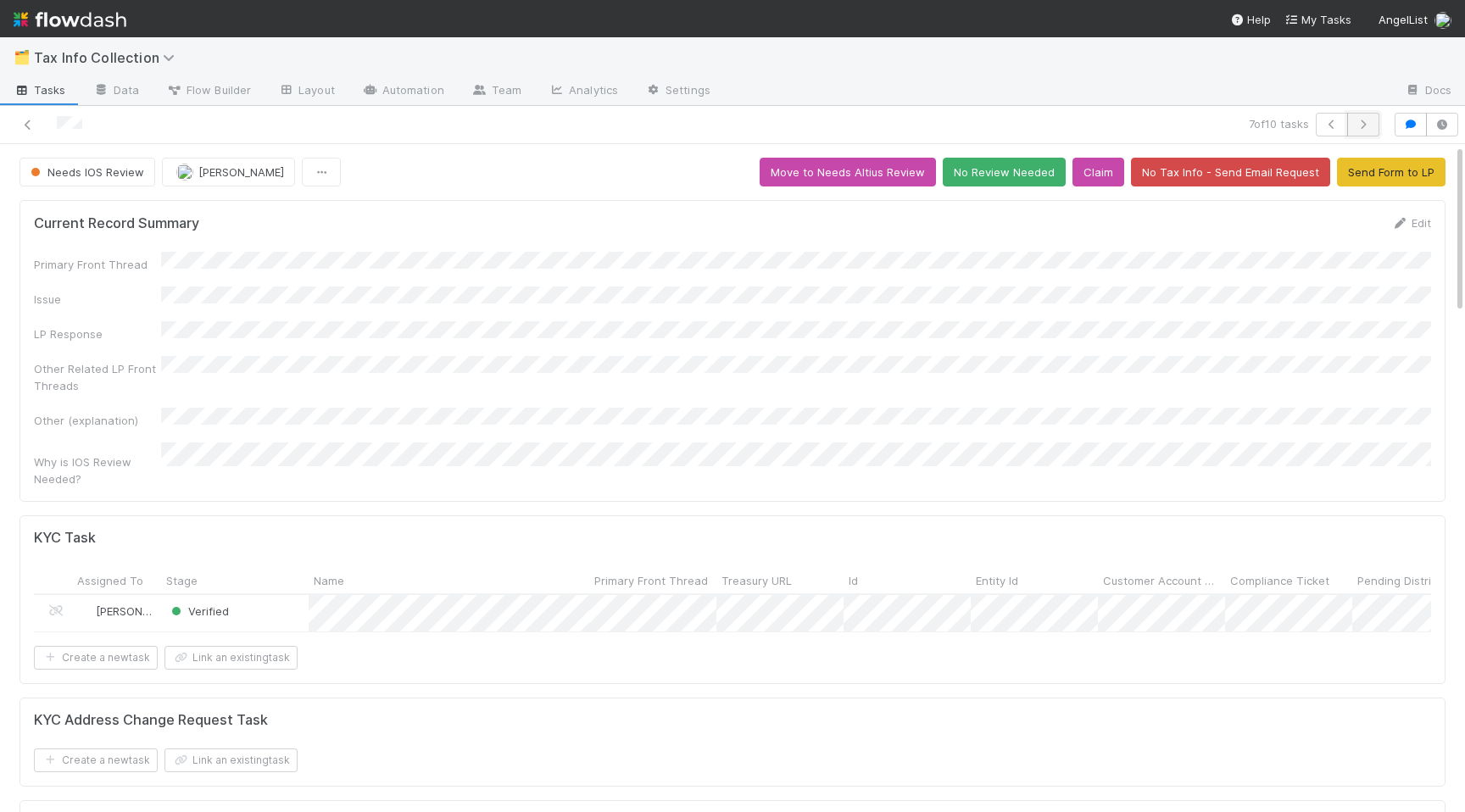
click at [1362, 121] on icon "button" at bounding box center [1362, 124] width 16 height 10
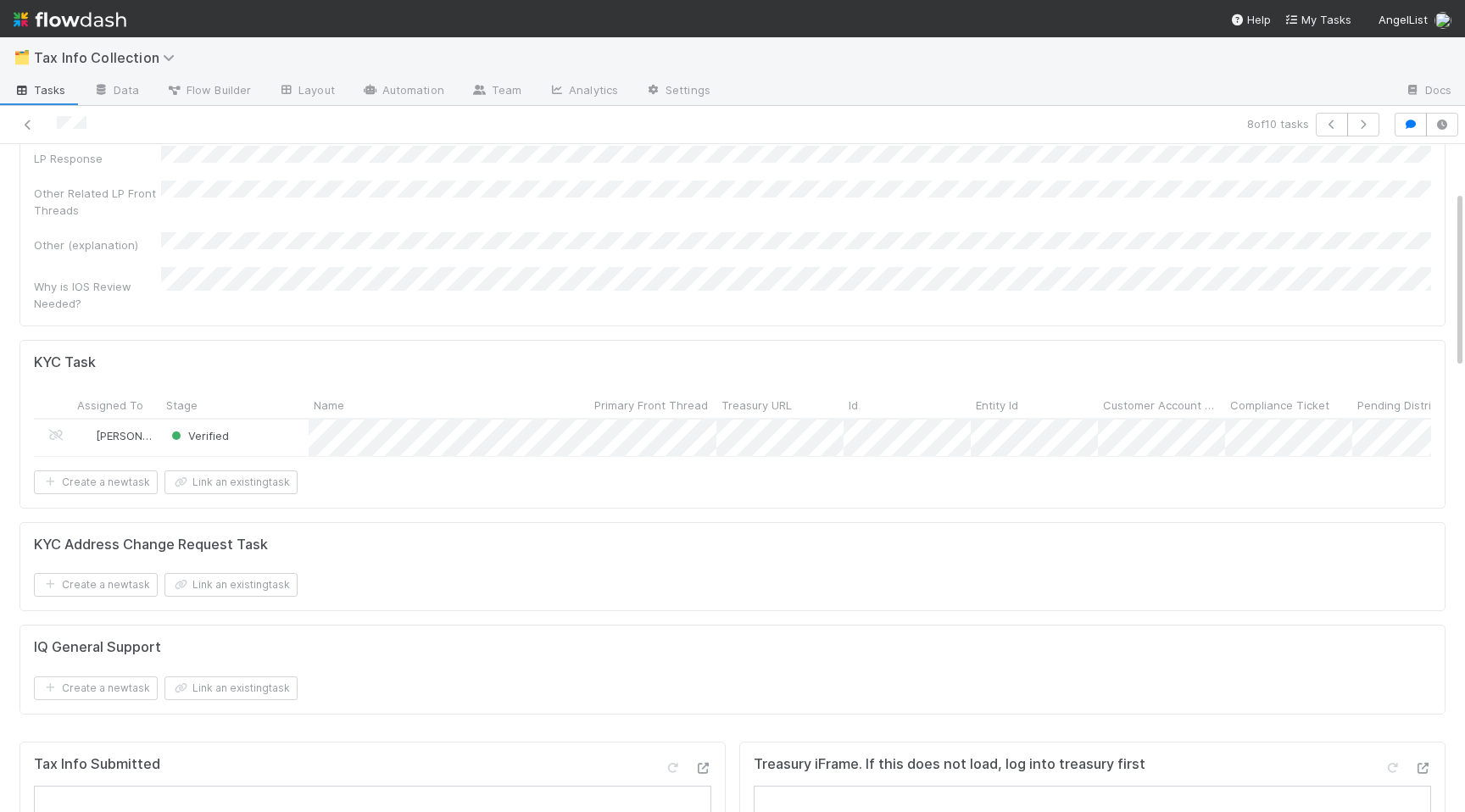
scroll to position [474, 0]
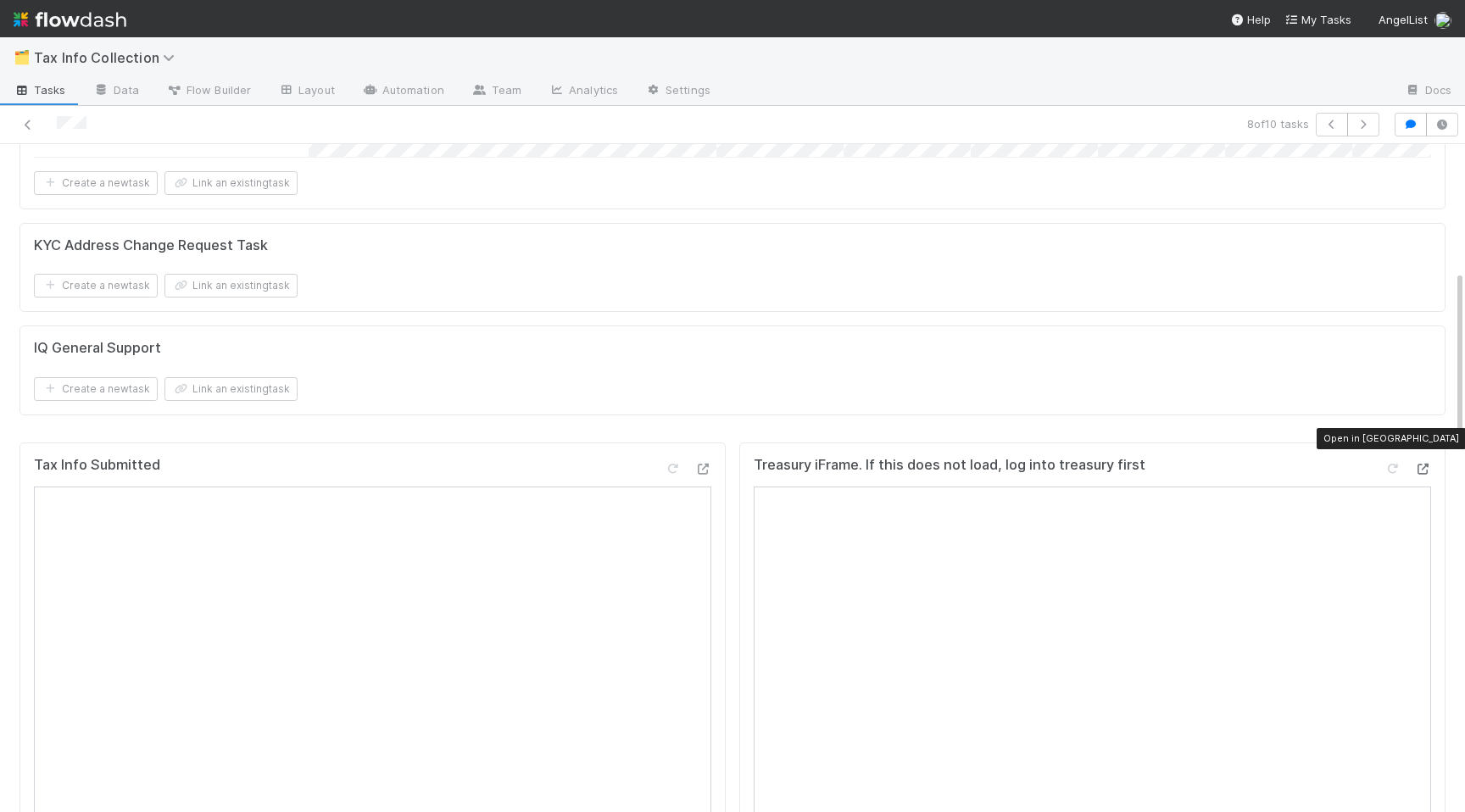
click at [1423, 464] on icon at bounding box center [1421, 469] width 16 height 11
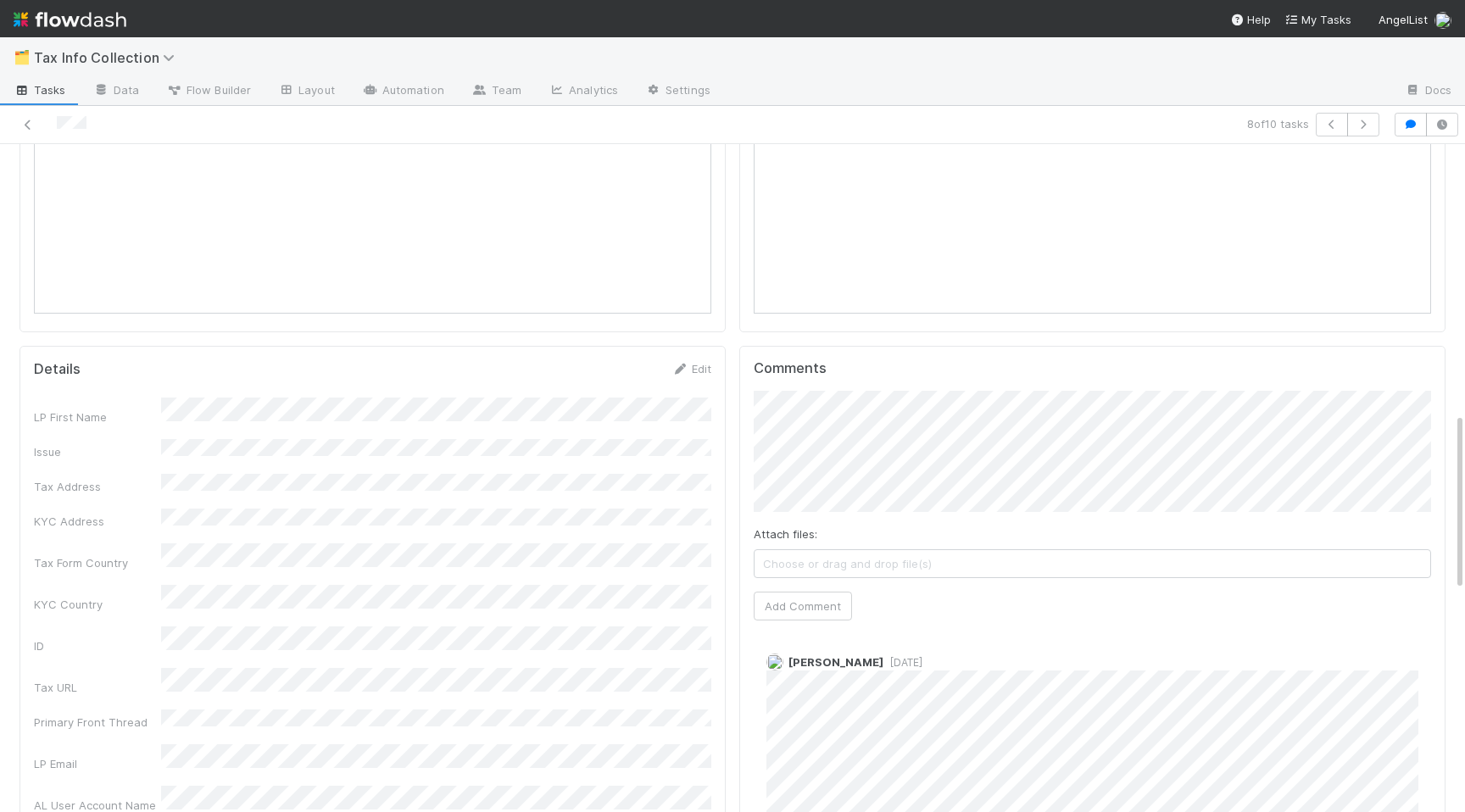
scroll to position [1163, 0]
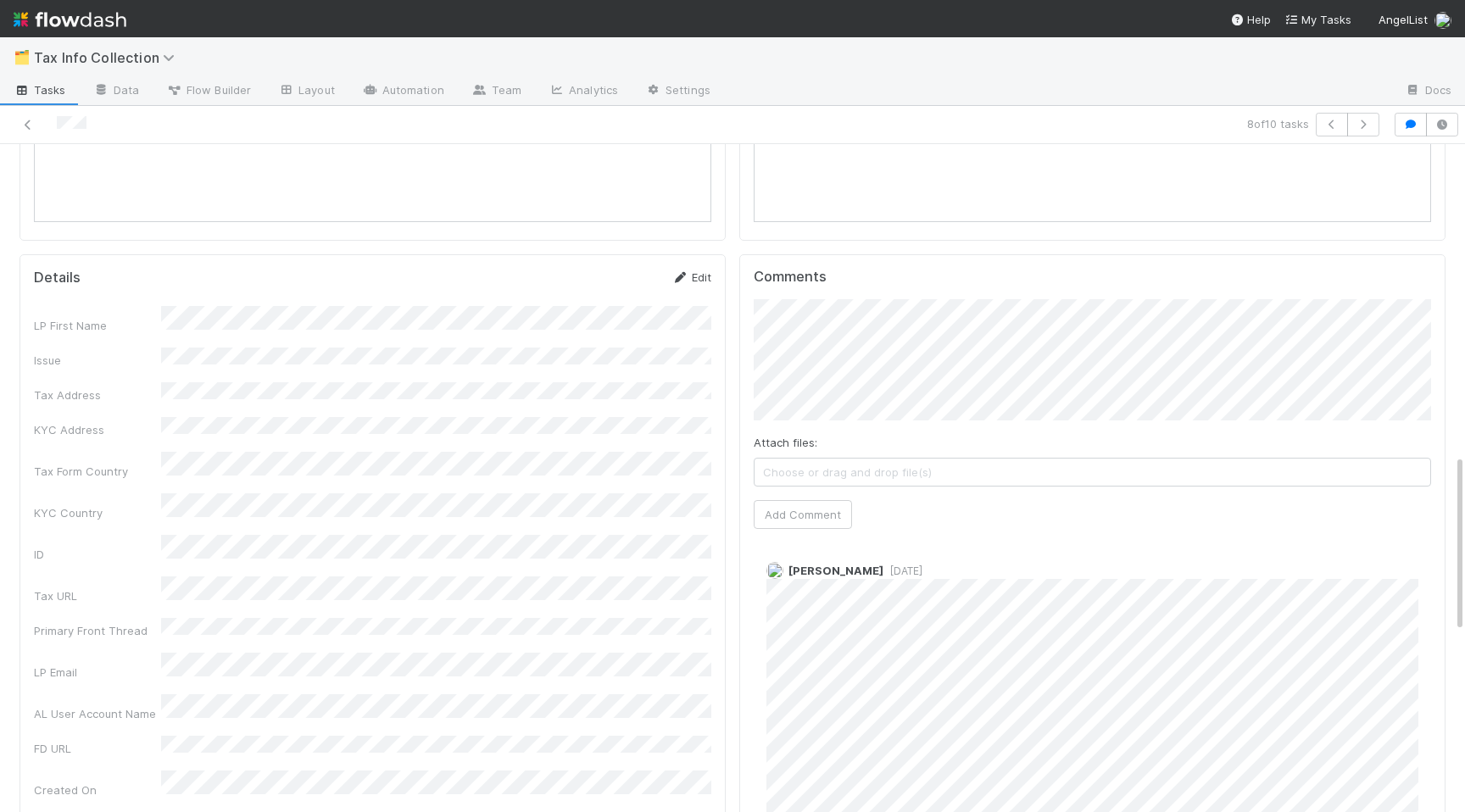
click at [692, 271] on link "Edit" at bounding box center [691, 277] width 40 height 14
click at [609, 269] on button "Save" at bounding box center [621, 283] width 49 height 29
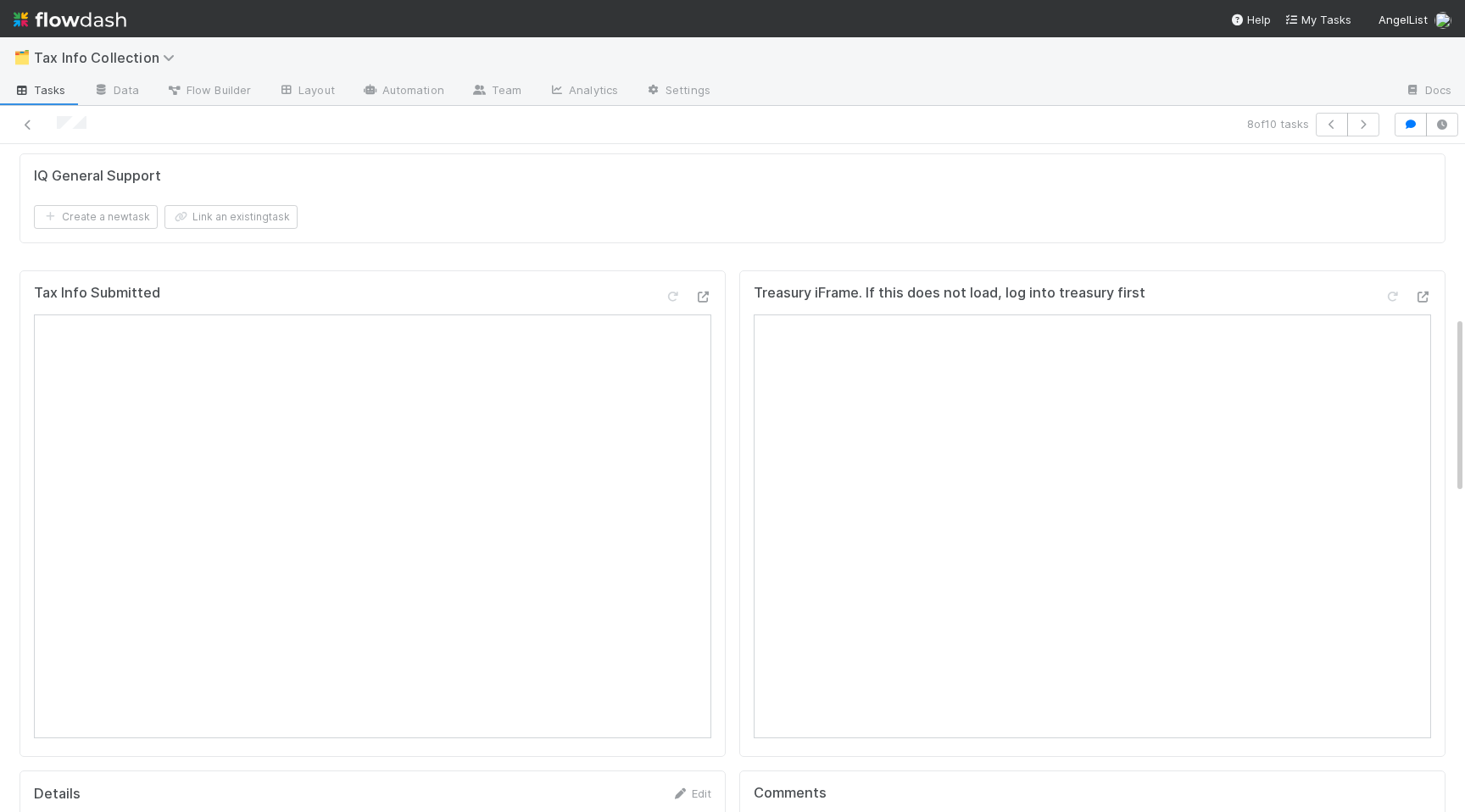
scroll to position [0, 0]
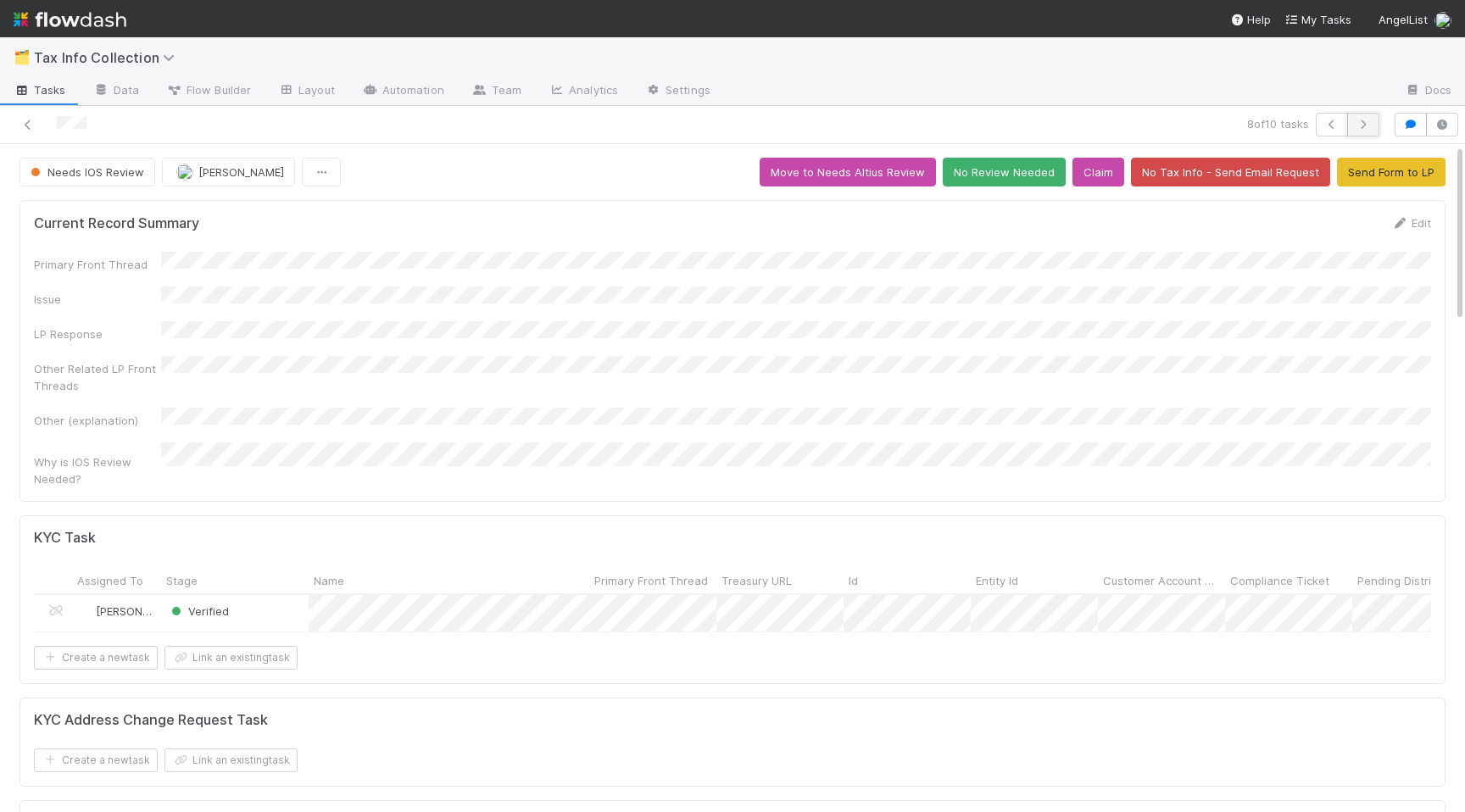
click at [1364, 126] on icon "button" at bounding box center [1362, 124] width 16 height 10
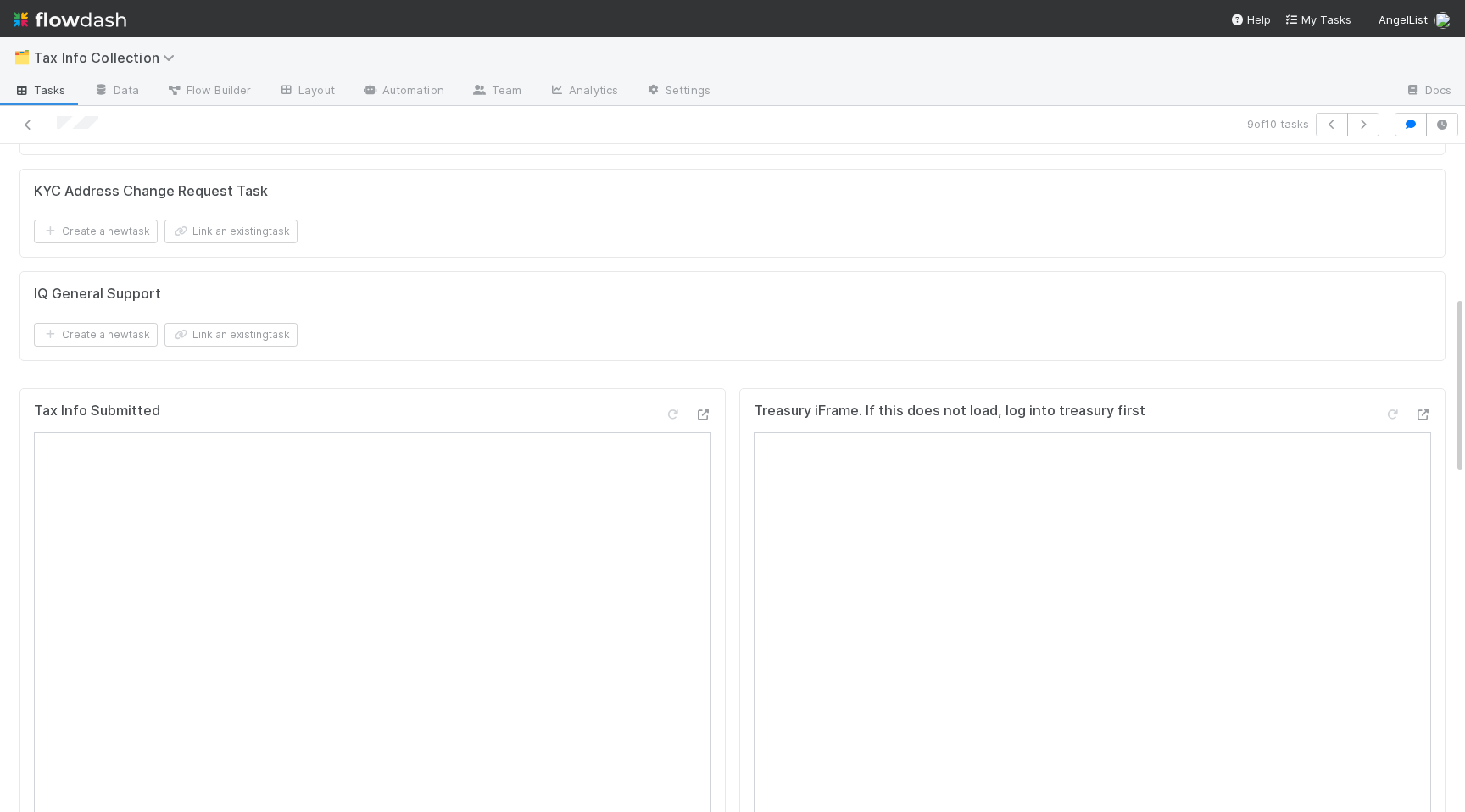
scroll to position [702, 0]
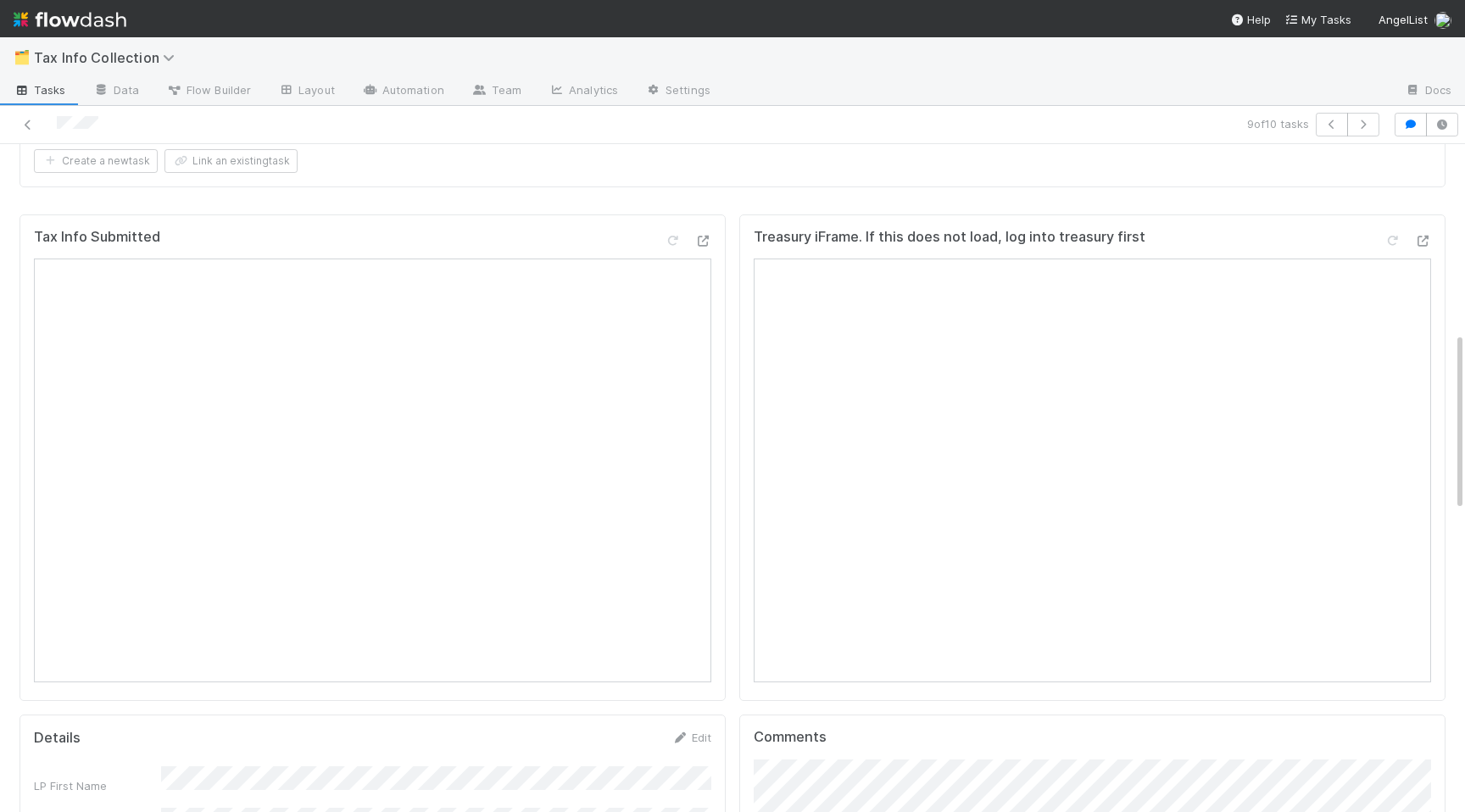
click at [696, 232] on div at bounding box center [687, 244] width 48 height 23
click at [700, 232] on div at bounding box center [702, 240] width 16 height 16
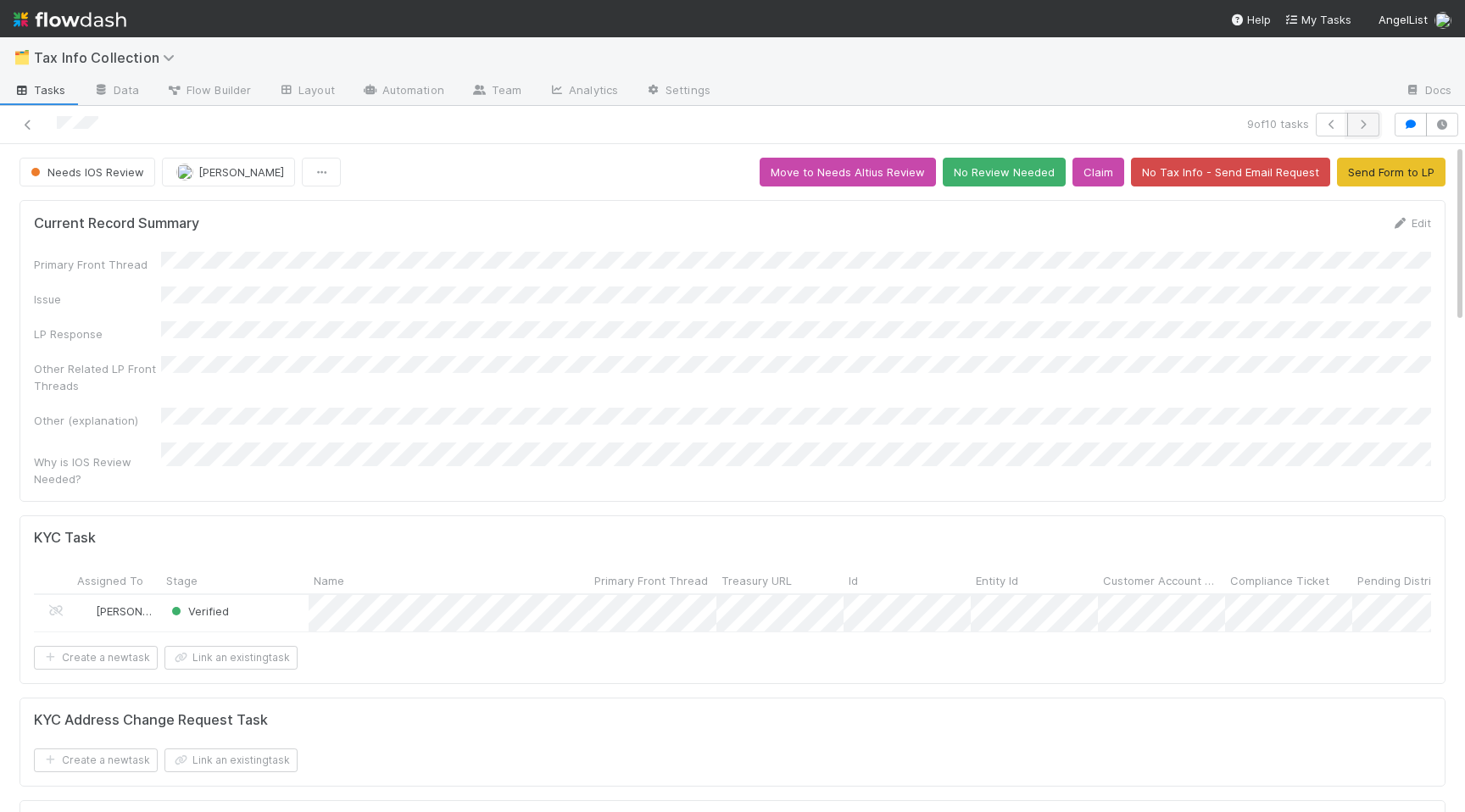
click at [1373, 124] on button "button" at bounding box center [1362, 124] width 32 height 23
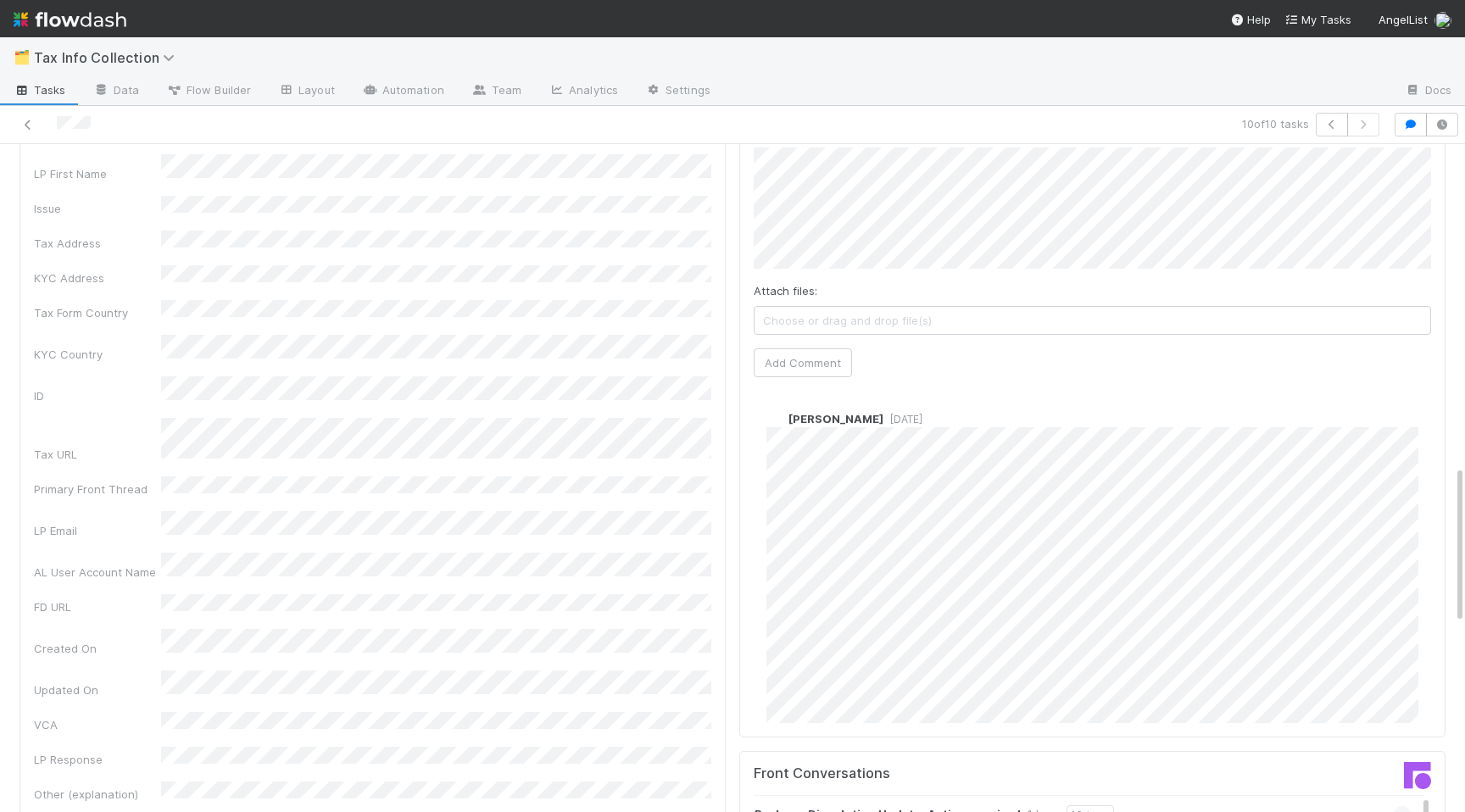
scroll to position [1422, 0]
